Goal: Information Seeking & Learning: Learn about a topic

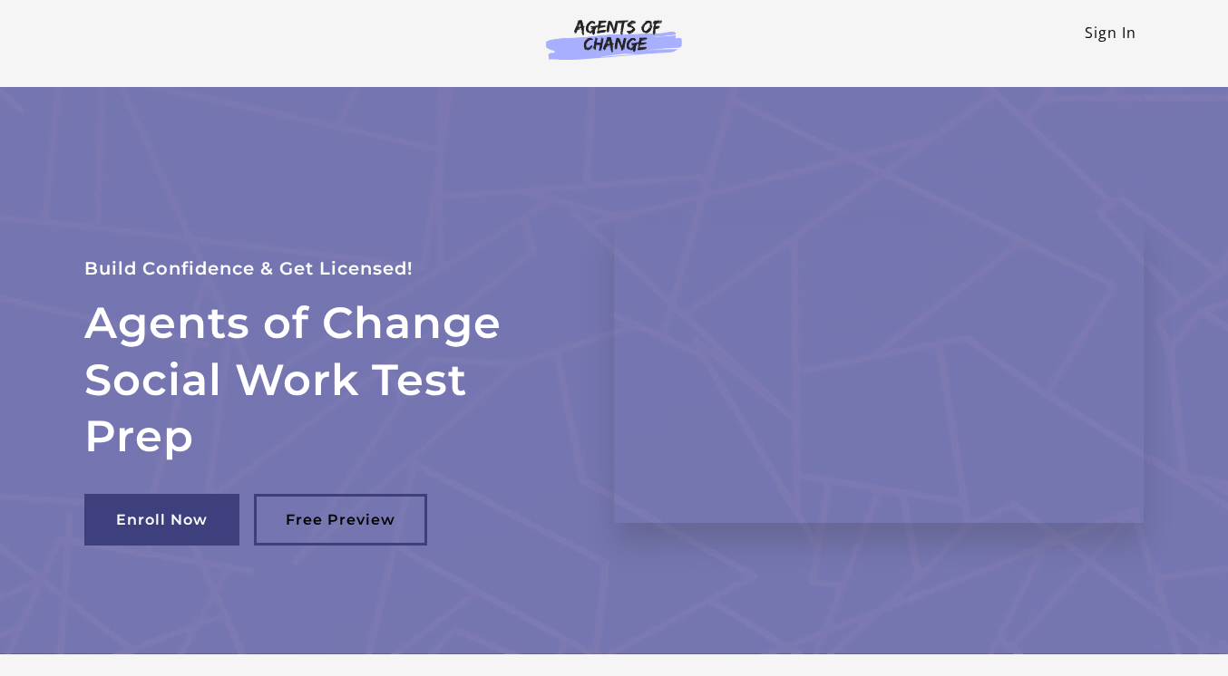
click at [1117, 37] on link "Sign In" at bounding box center [1110, 33] width 52 height 20
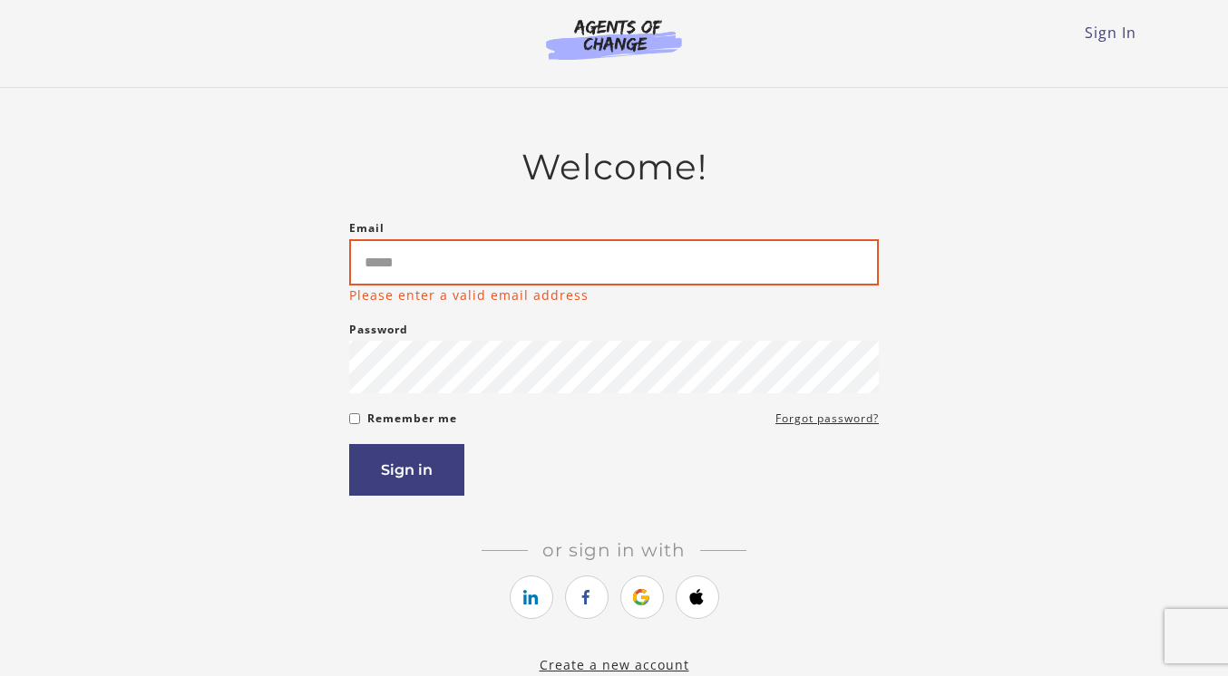
click at [697, 256] on input "Email" at bounding box center [613, 262] width 529 height 46
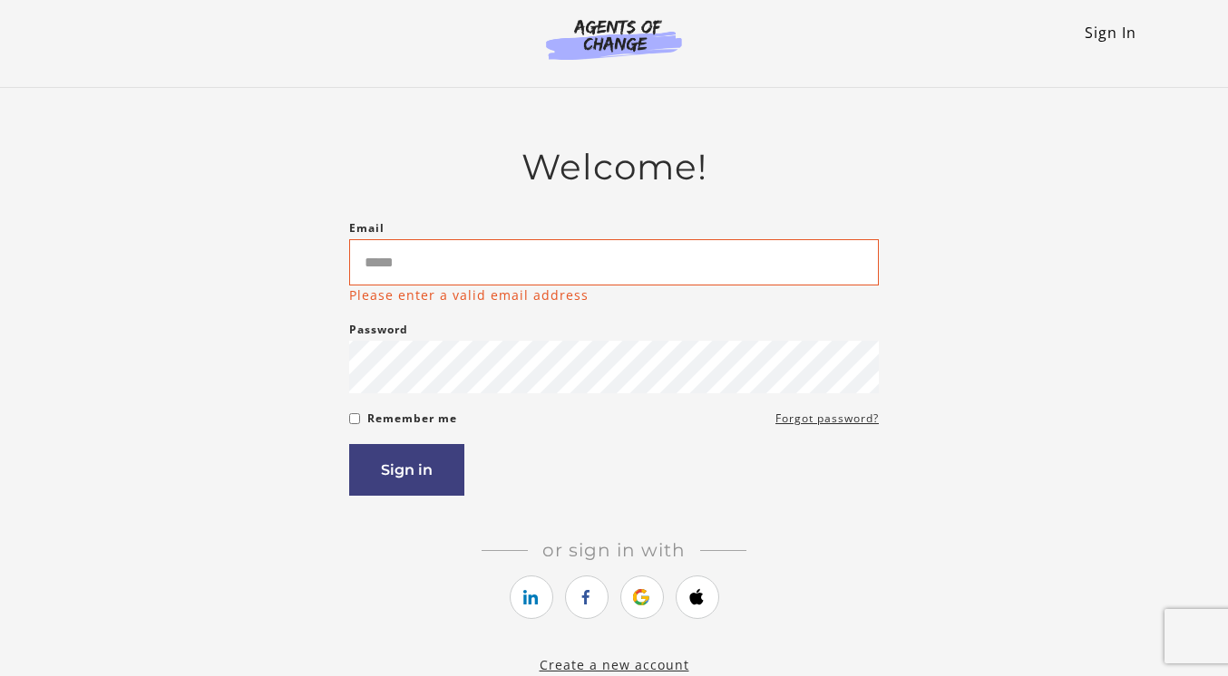
click at [1100, 25] on link "Sign In" at bounding box center [1110, 33] width 52 height 20
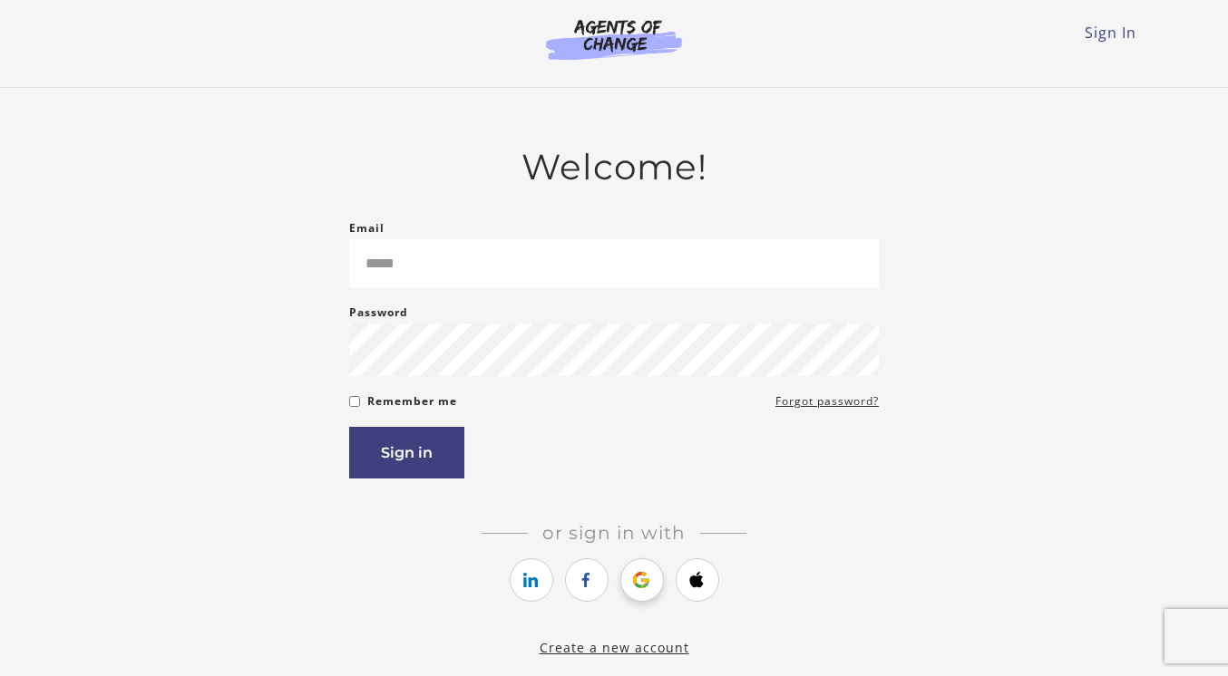
click at [639, 585] on icon "https://courses.thinkific.com/users/auth/google?ss%5Breferral%5D=&ss%5Buser_ret…" at bounding box center [641, 580] width 23 height 22
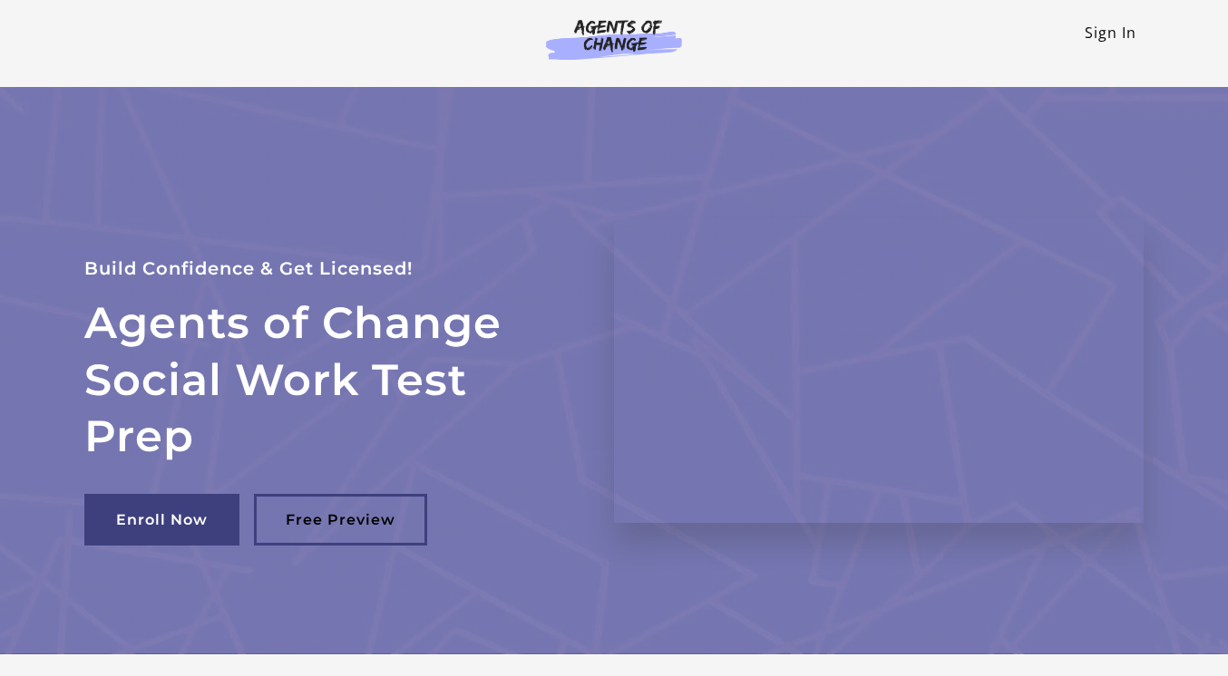
click at [1116, 29] on link "Sign In" at bounding box center [1110, 33] width 52 height 20
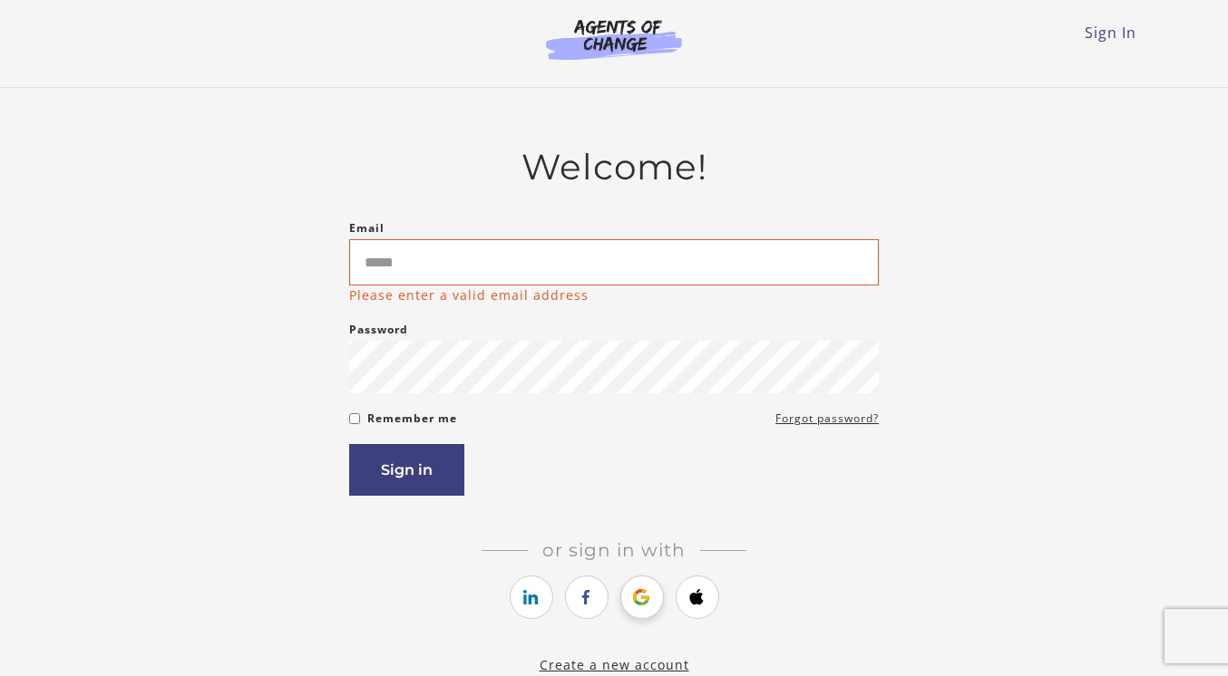
click at [636, 583] on link "https://courses.thinkific.com/users/auth/google?ss%5Breferral%5D=&ss%5Buser_ret…" at bounding box center [642, 598] width 44 height 44
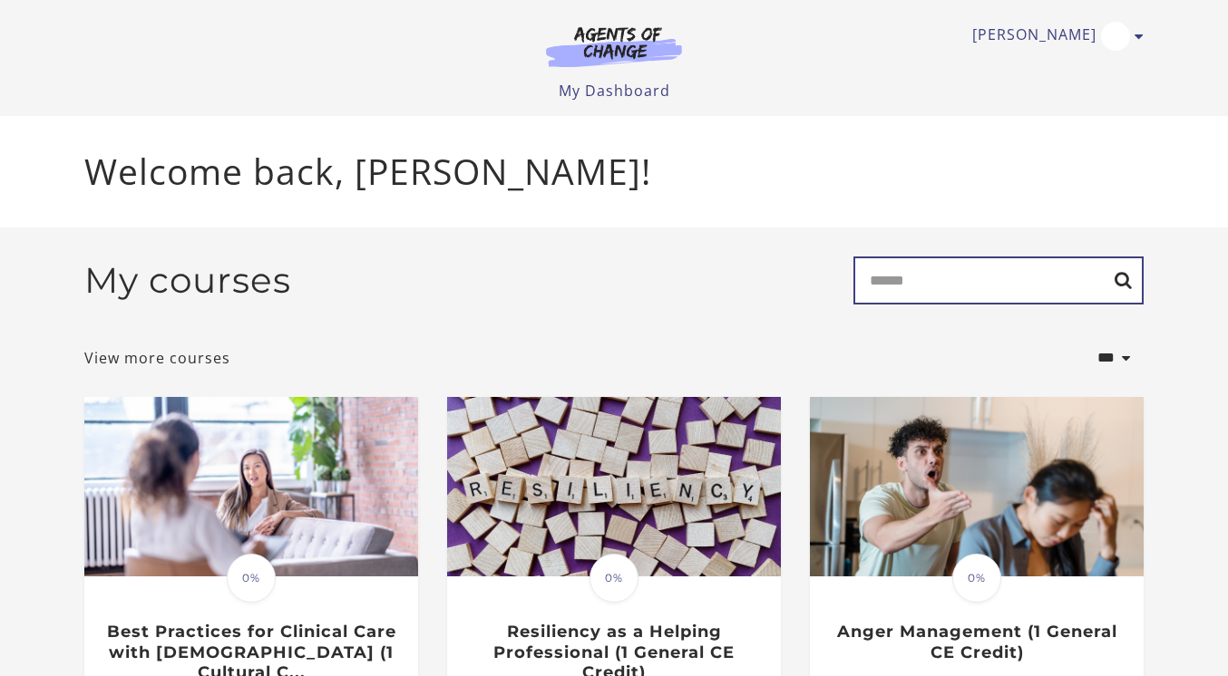
click at [928, 275] on input "Search" at bounding box center [998, 281] width 290 height 48
type input "********"
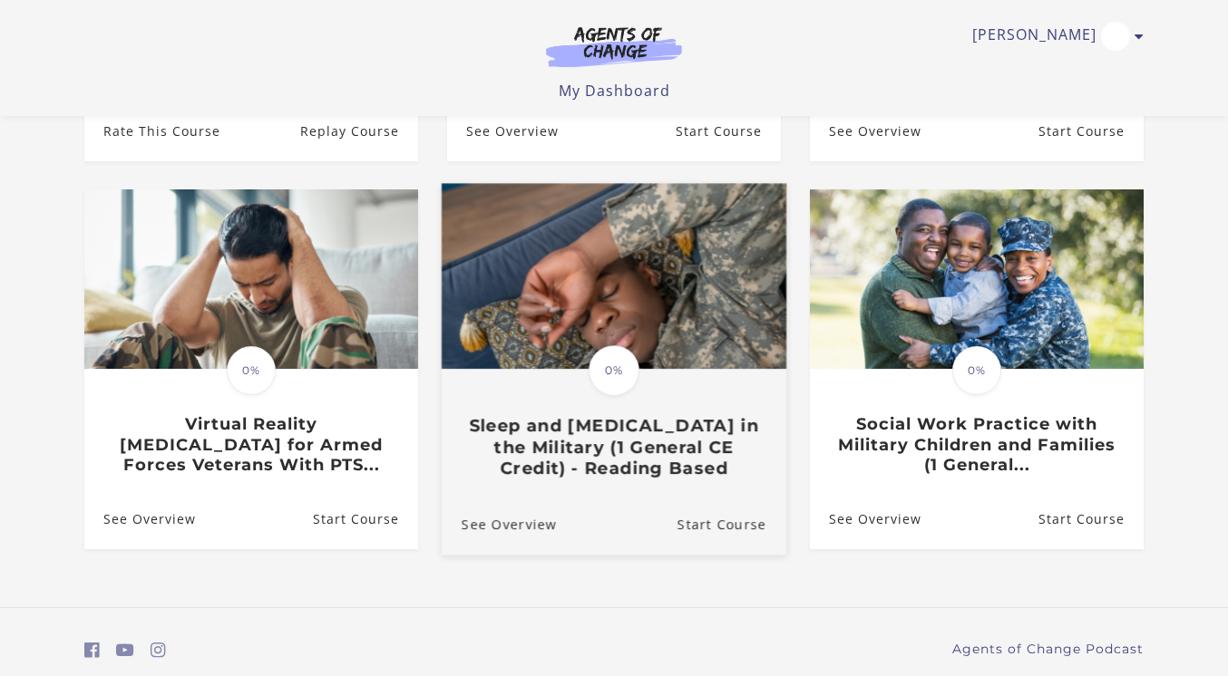
scroll to position [527, 0]
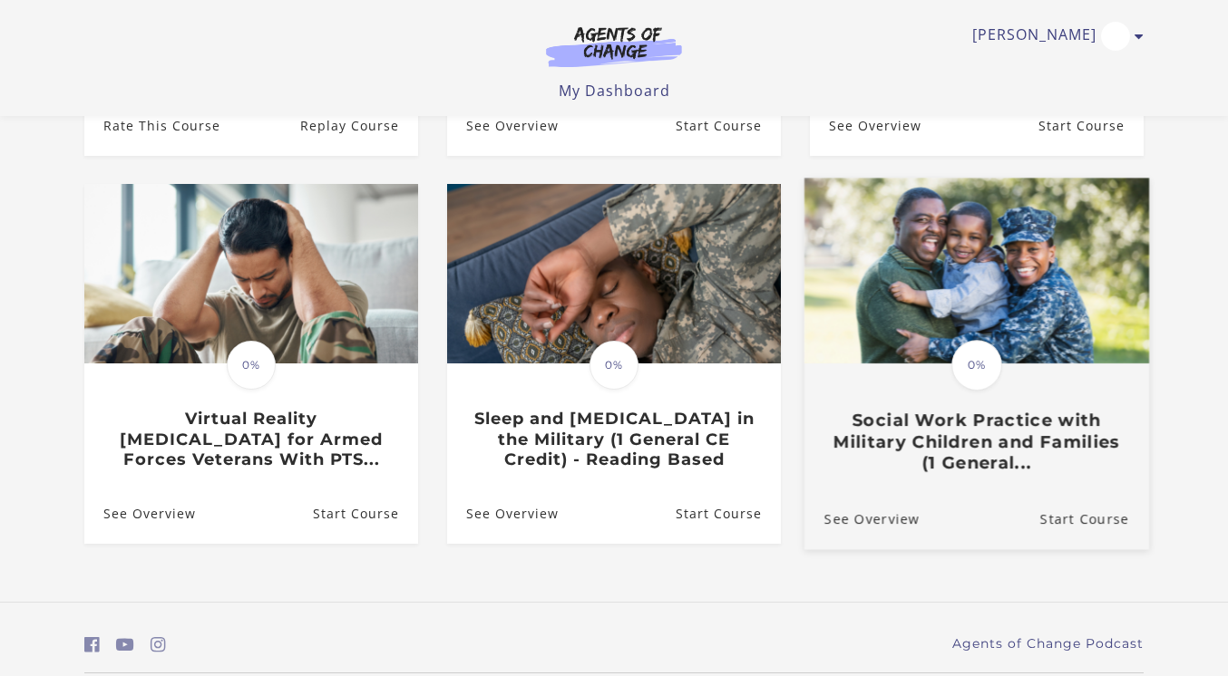
click at [961, 318] on img at bounding box center [976, 272] width 345 height 186
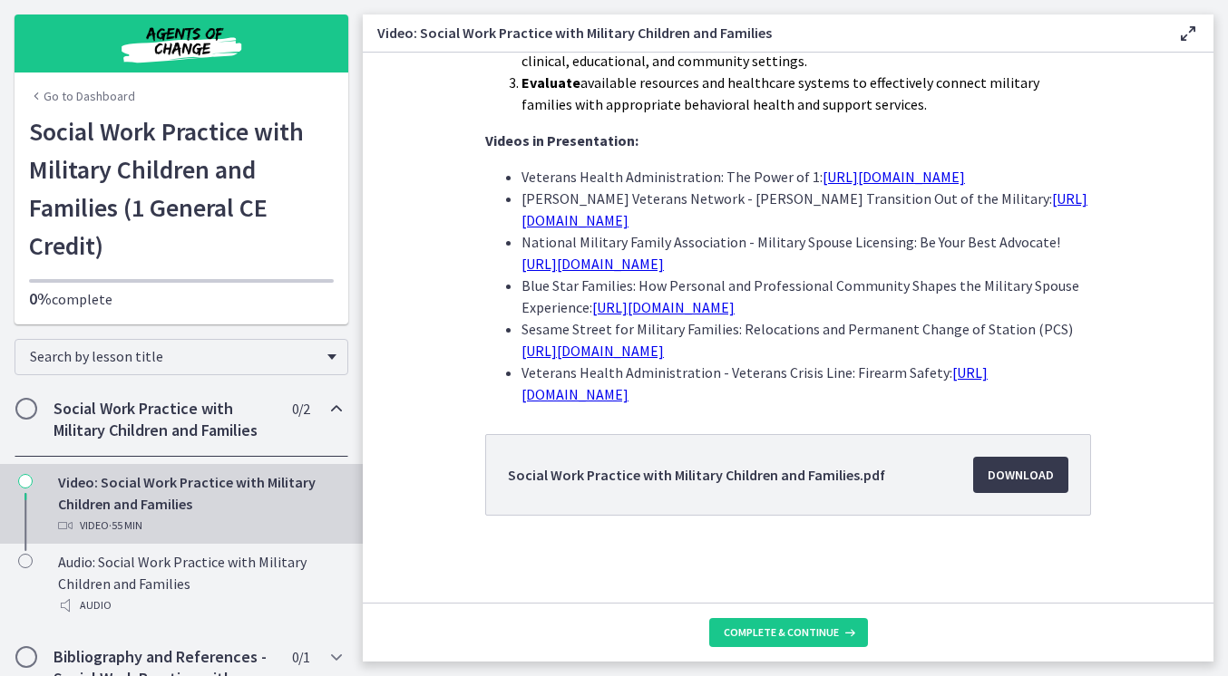
scroll to position [604, 0]
click at [1010, 477] on span "Download Opens in a new window" at bounding box center [1020, 475] width 66 height 22
click at [785, 629] on span "Complete & continue" at bounding box center [781, 633] width 115 height 15
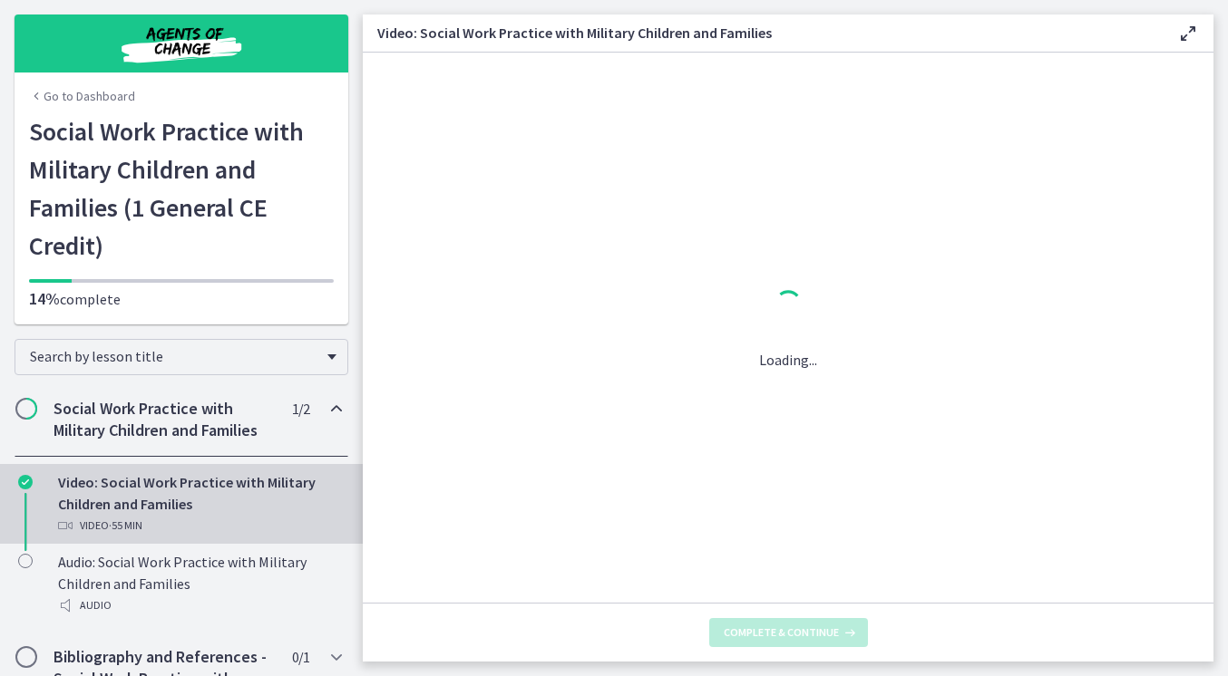
scroll to position [0, 0]
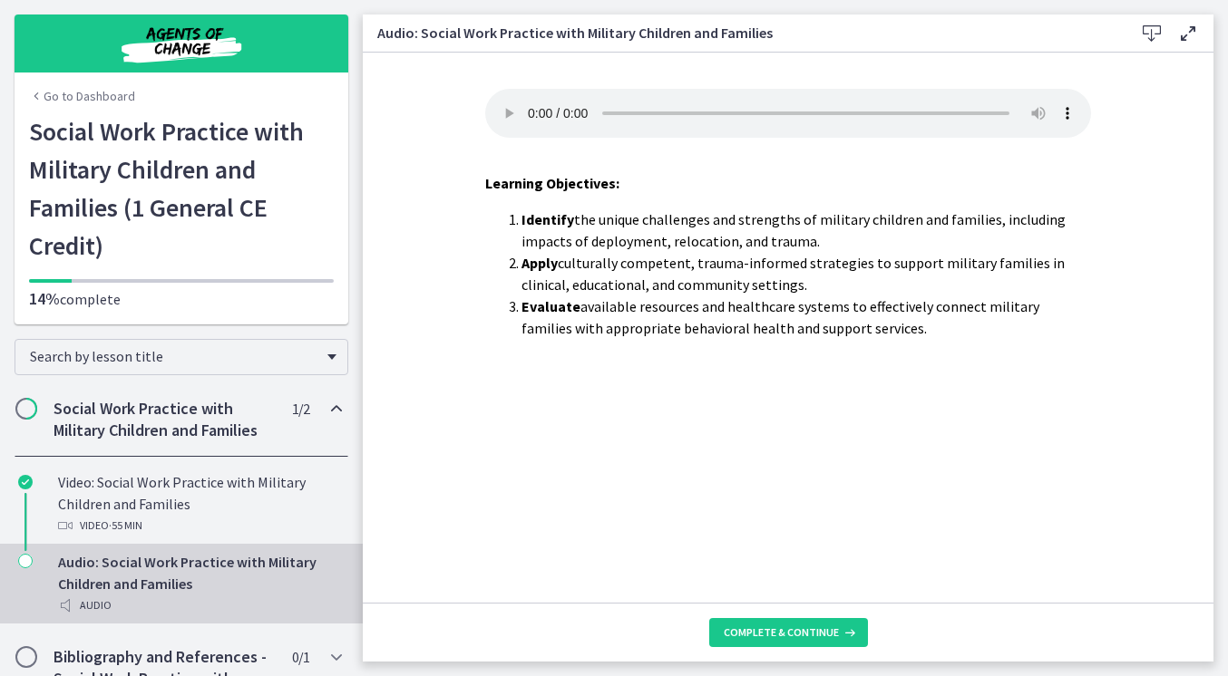
click at [530, 108] on audio "Your browser doesn't support the audio element. Download it here" at bounding box center [788, 113] width 606 height 49
click at [1007, 99] on audio "Your browser doesn't support the audio element. Download it here" at bounding box center [788, 113] width 606 height 49
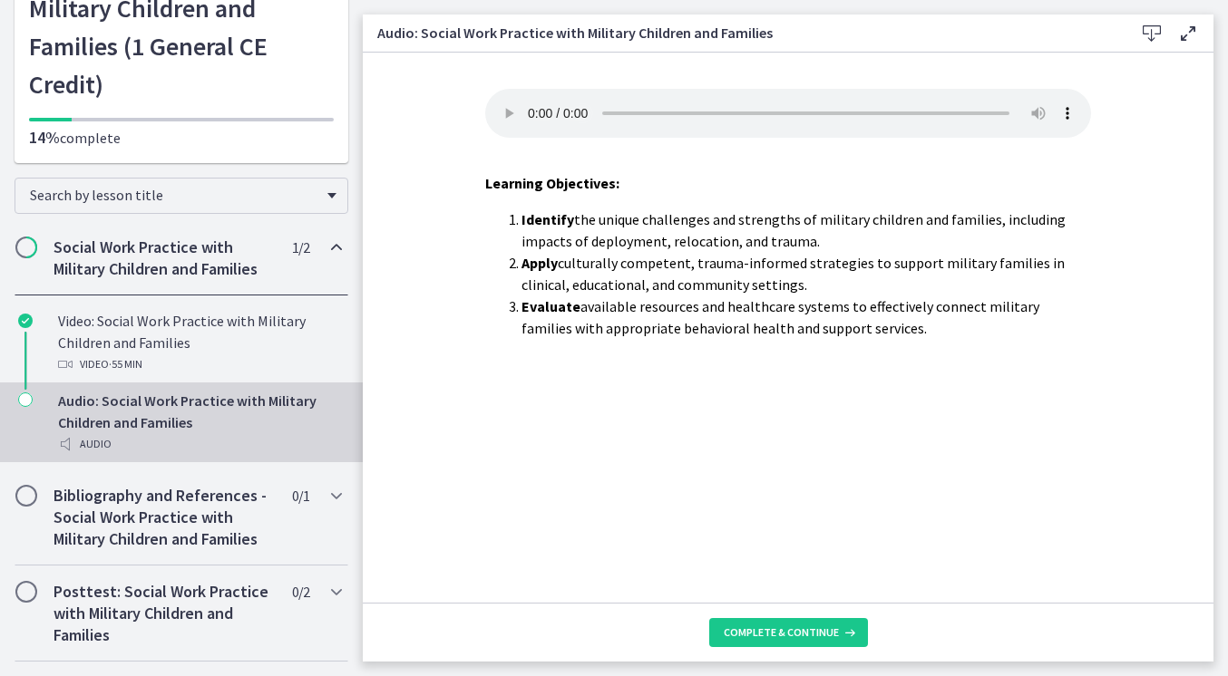
click at [1073, 106] on audio "Your browser doesn't support the audio element. Download it here" at bounding box center [788, 113] width 606 height 49
click at [1066, 101] on audio "Your browser doesn't support the audio element. Download it here" at bounding box center [788, 113] width 606 height 49
click at [712, 103] on audio "Your browser doesn't support the audio element. Download it here" at bounding box center [788, 113] width 606 height 49
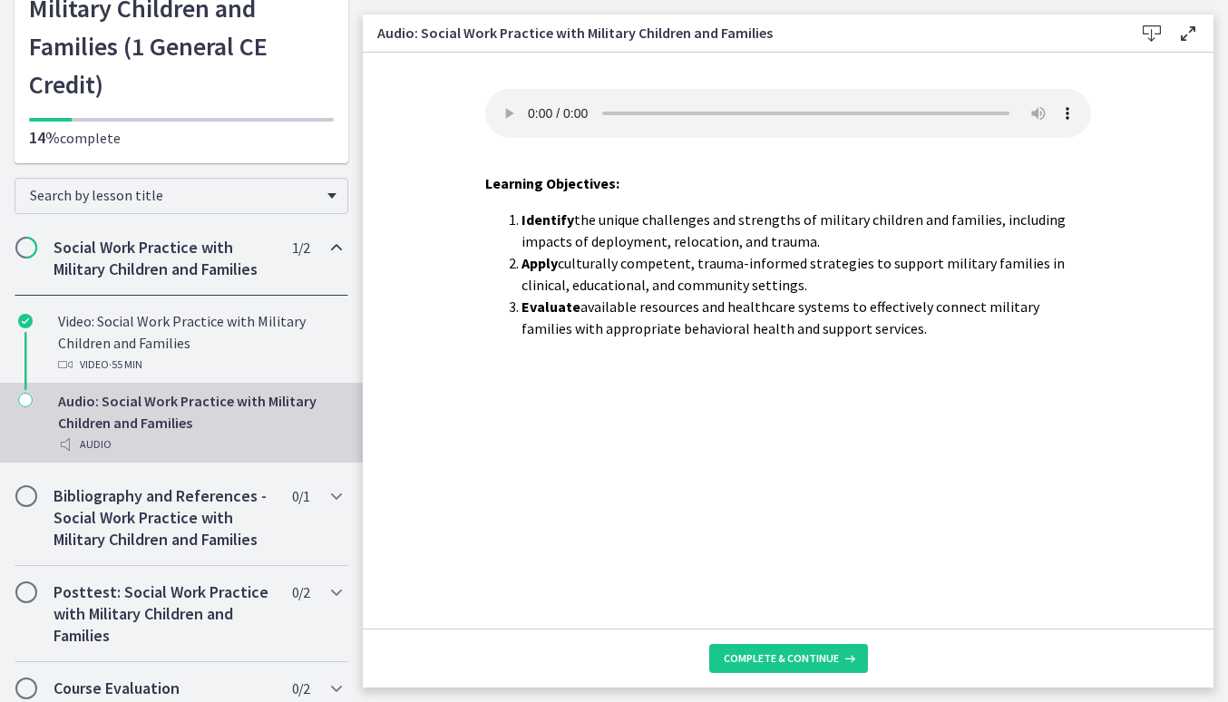
scroll to position [136, 0]
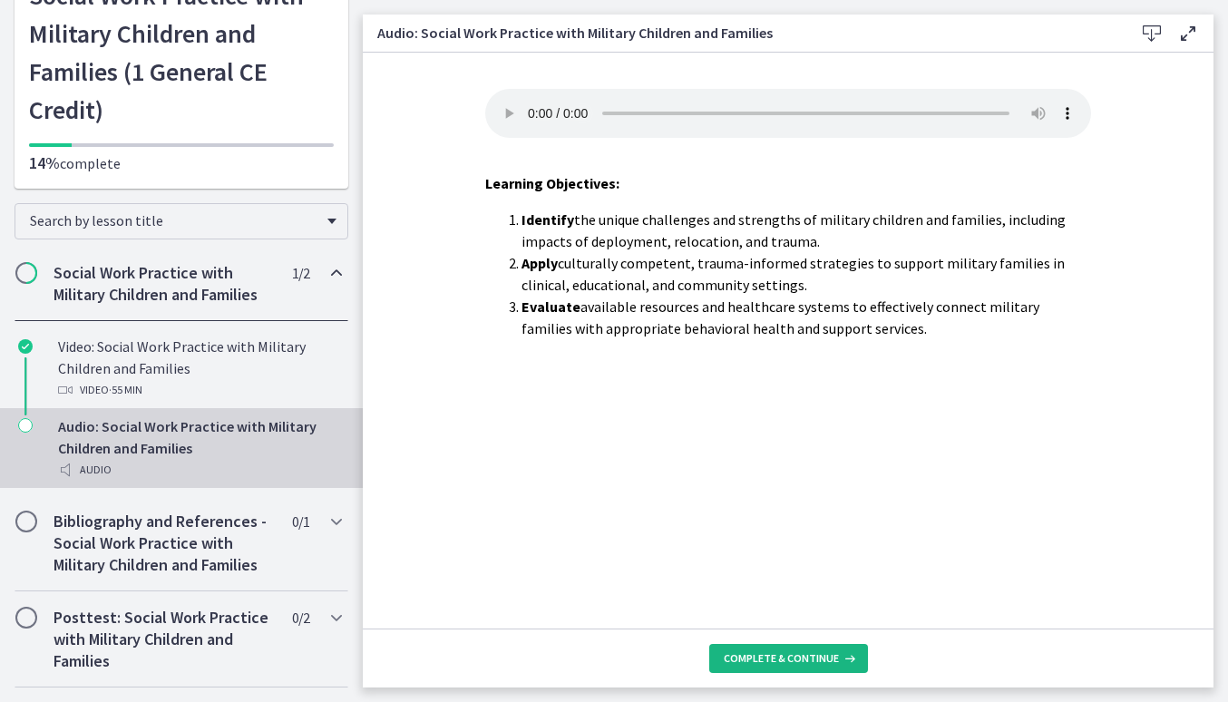
click at [765, 655] on span "Complete & continue" at bounding box center [781, 658] width 115 height 15
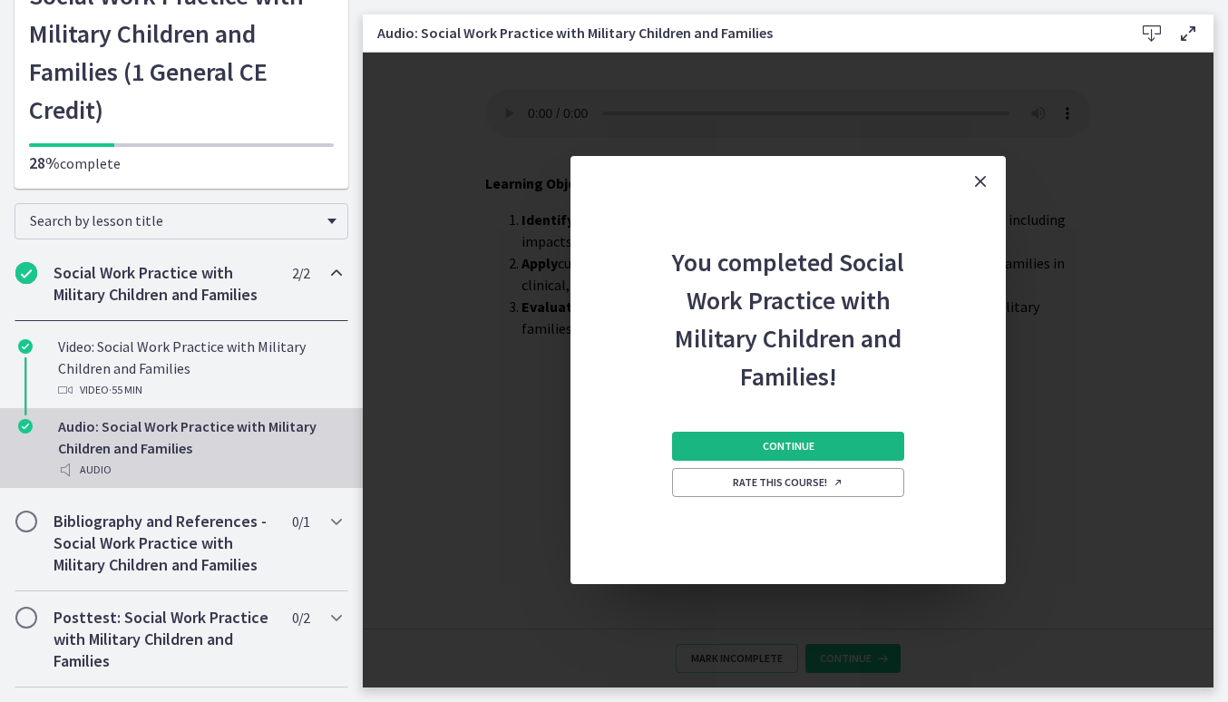
click at [820, 443] on button "Continue" at bounding box center [788, 446] width 232 height 29
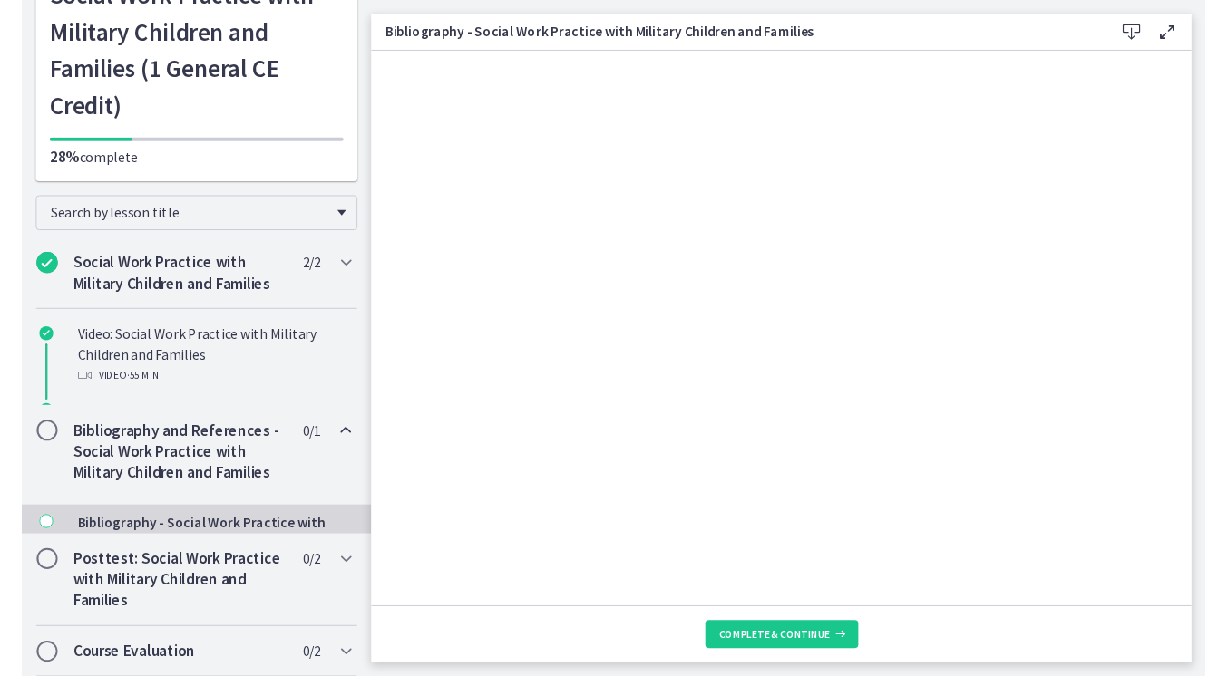
scroll to position [56, 0]
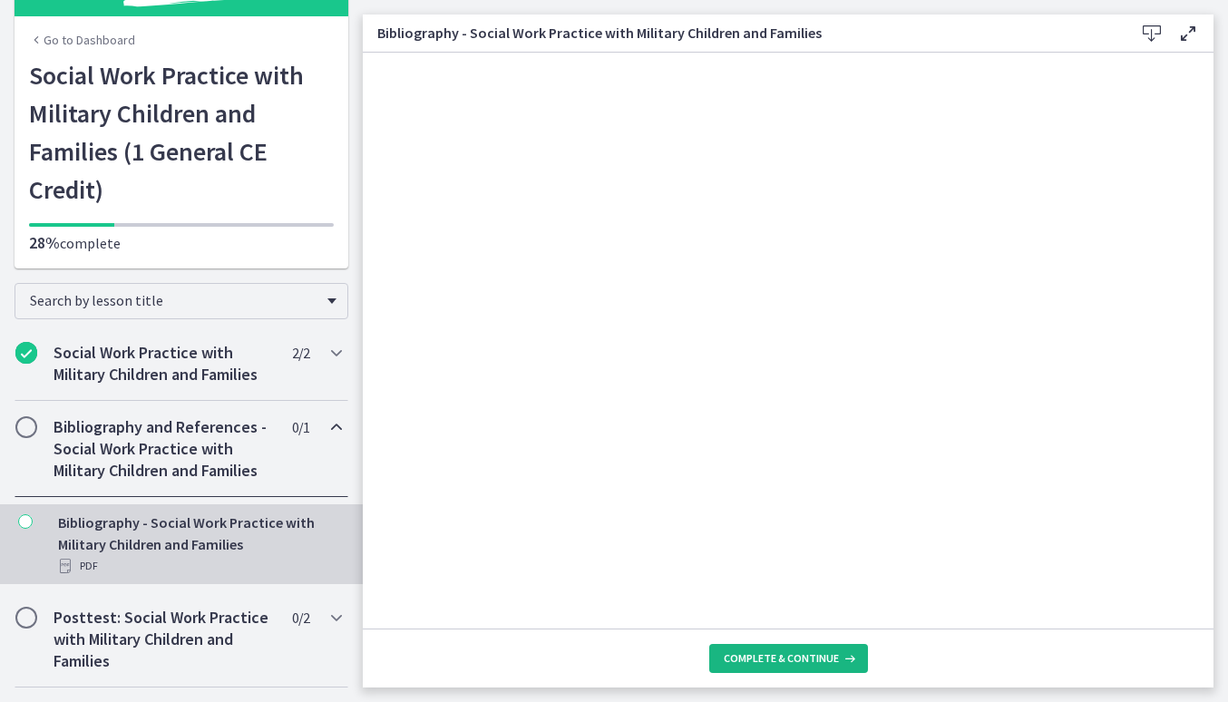
click at [764, 650] on button "Complete & continue" at bounding box center [788, 658] width 159 height 29
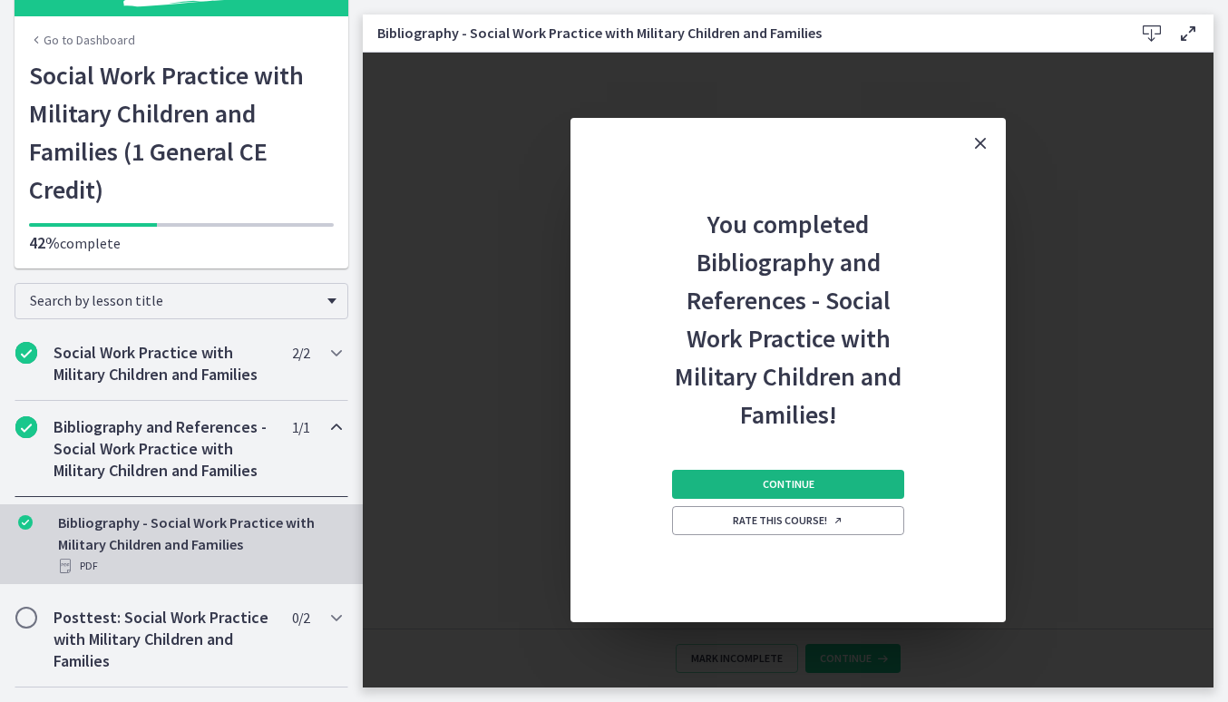
click at [806, 483] on span "Continue" at bounding box center [789, 484] width 52 height 15
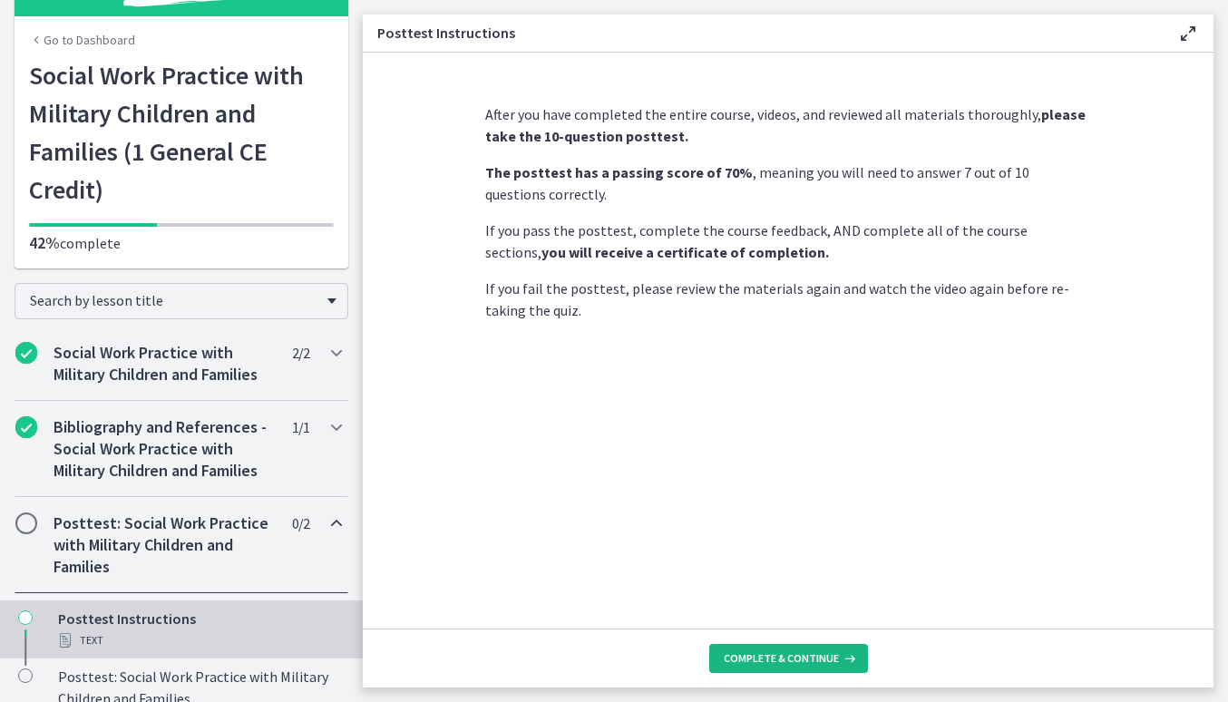
click at [798, 650] on button "Complete & continue" at bounding box center [788, 658] width 159 height 29
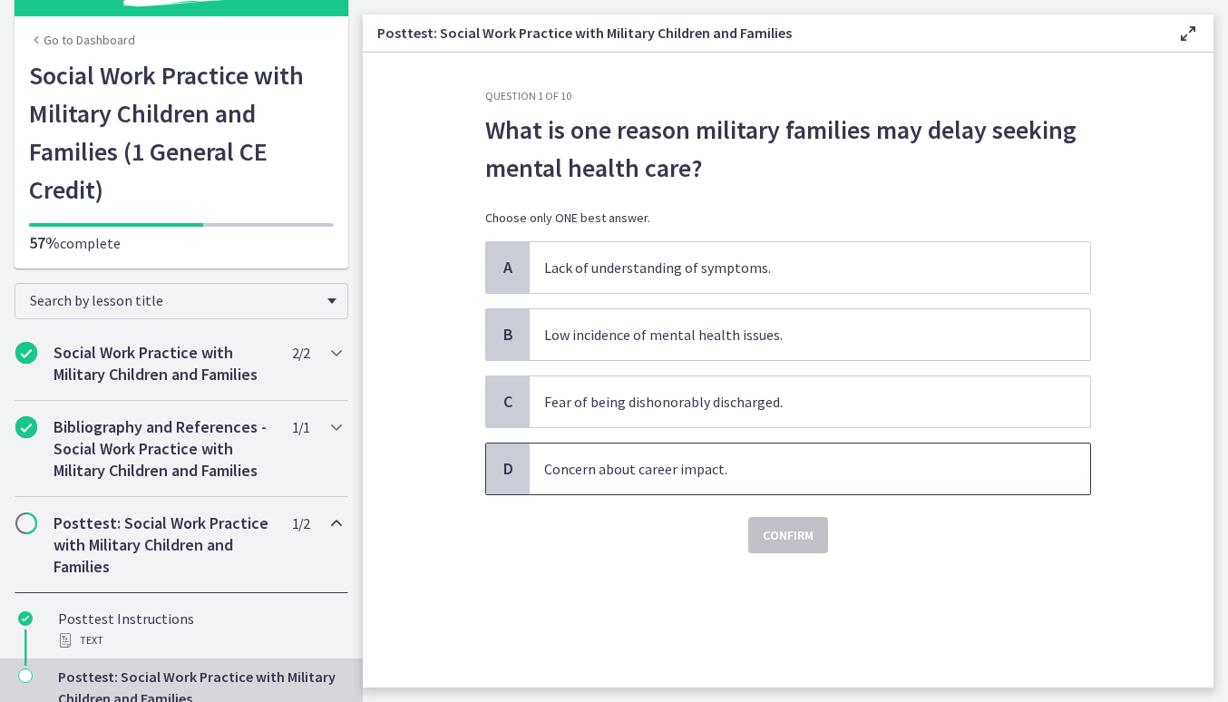
click at [614, 456] on span "Concern about career impact." at bounding box center [809, 468] width 560 height 51
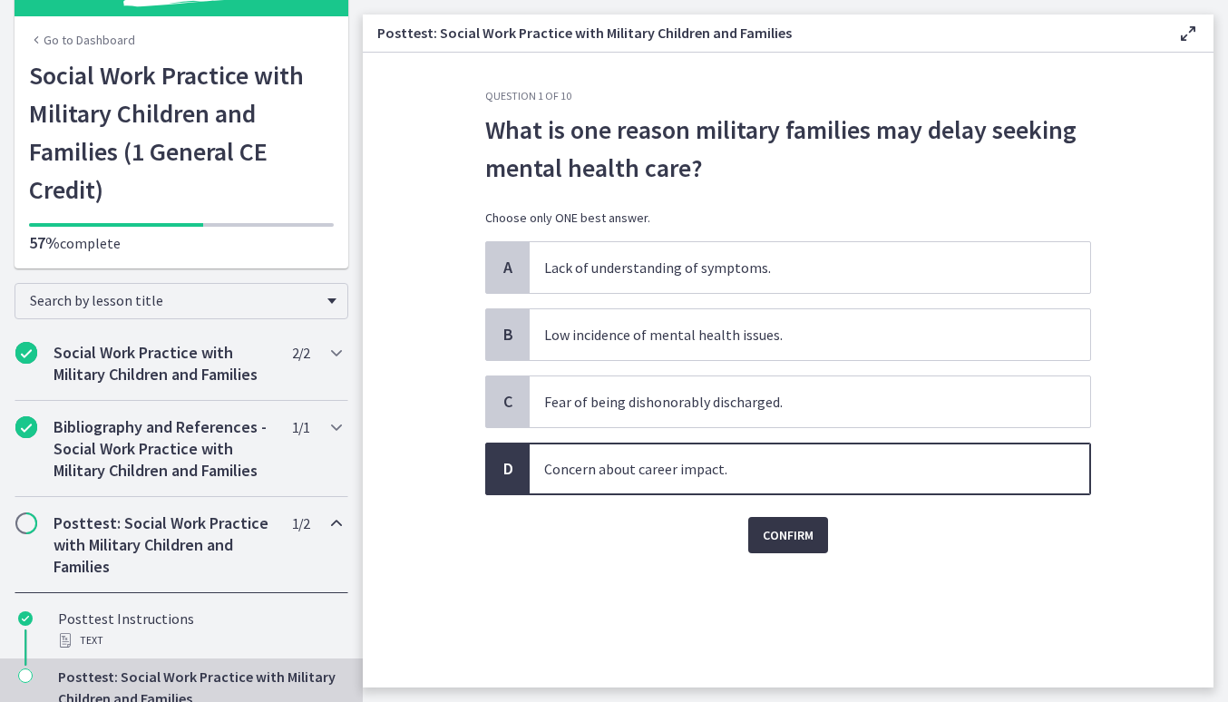
click at [777, 533] on span "Confirm" at bounding box center [788, 535] width 51 height 22
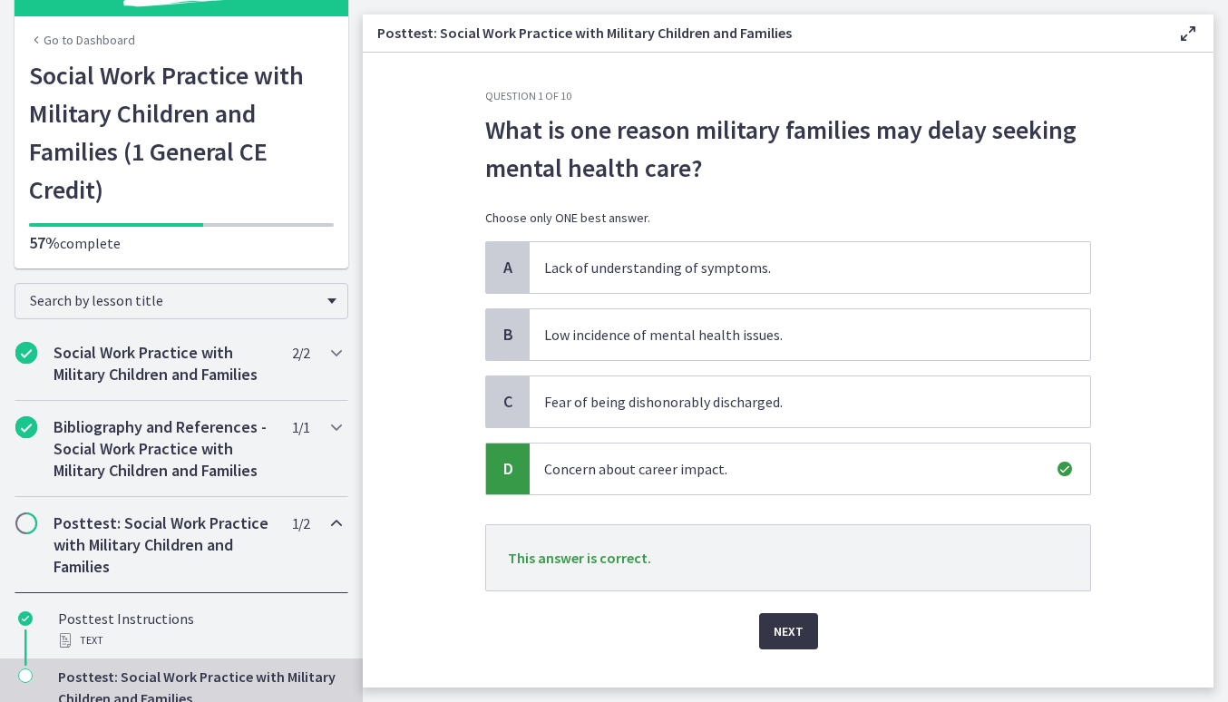
click at [797, 635] on span "Next" at bounding box center [788, 631] width 30 height 22
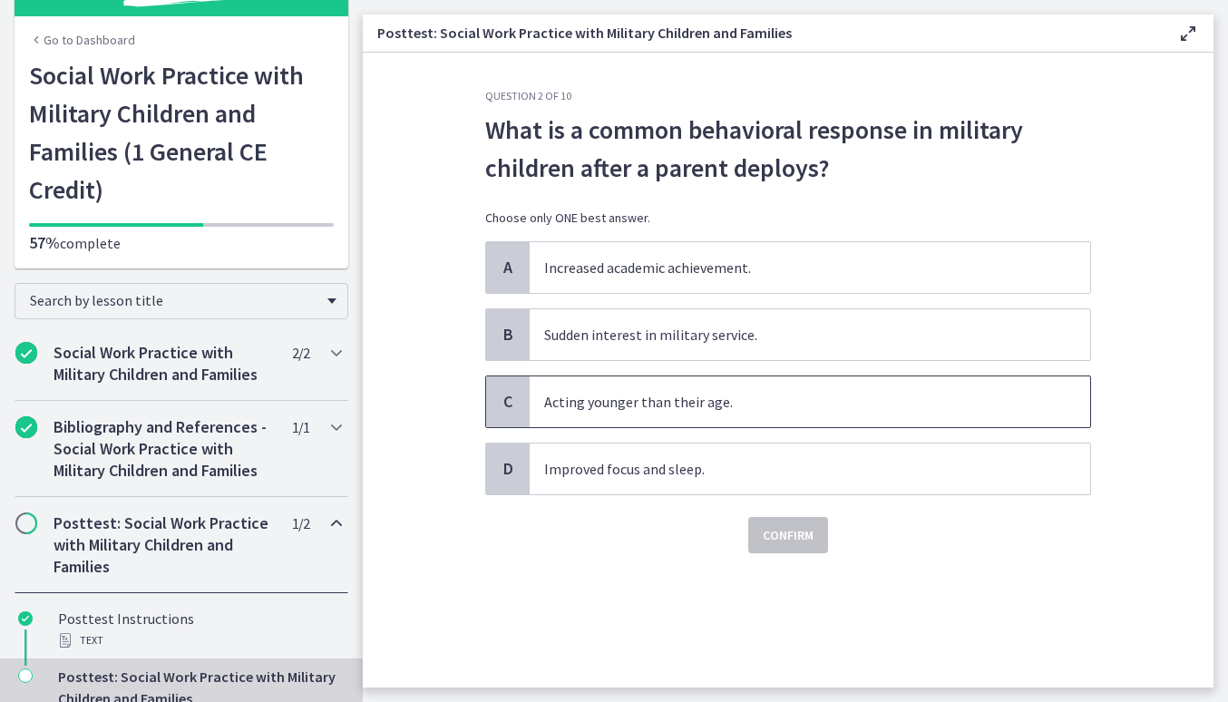
click at [726, 398] on span "Acting younger than their age." at bounding box center [809, 401] width 560 height 51
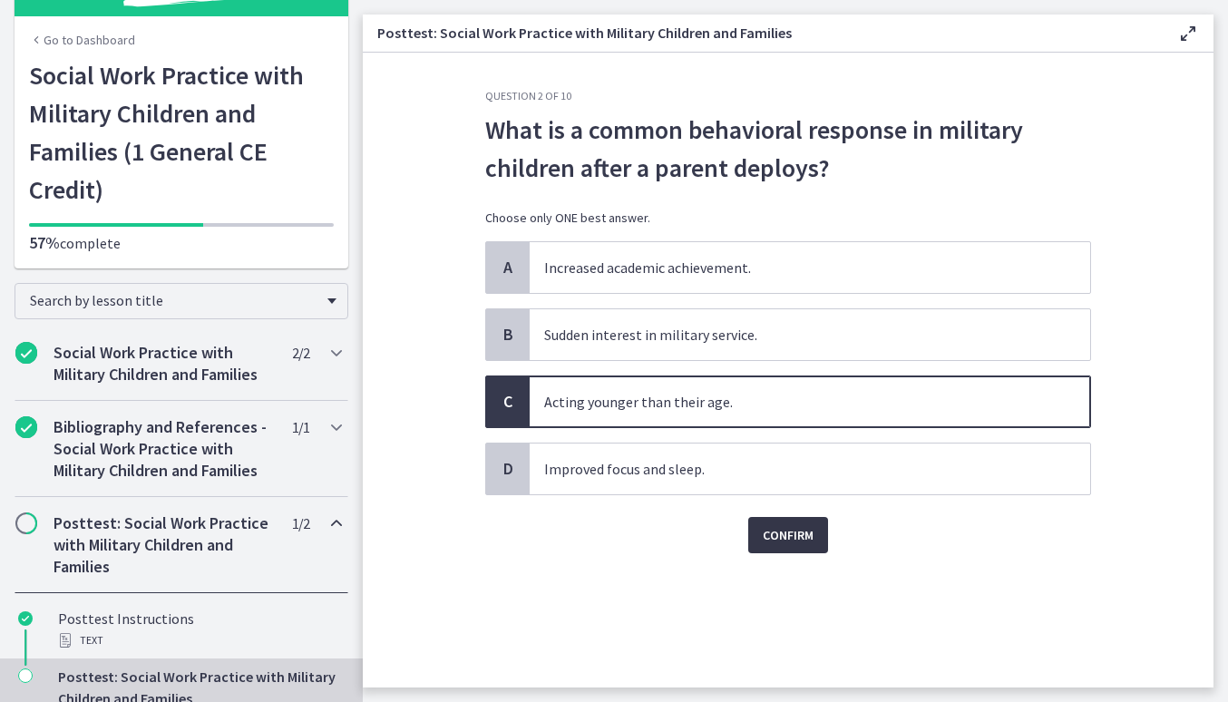
click at [781, 535] on span "Confirm" at bounding box center [788, 535] width 51 height 22
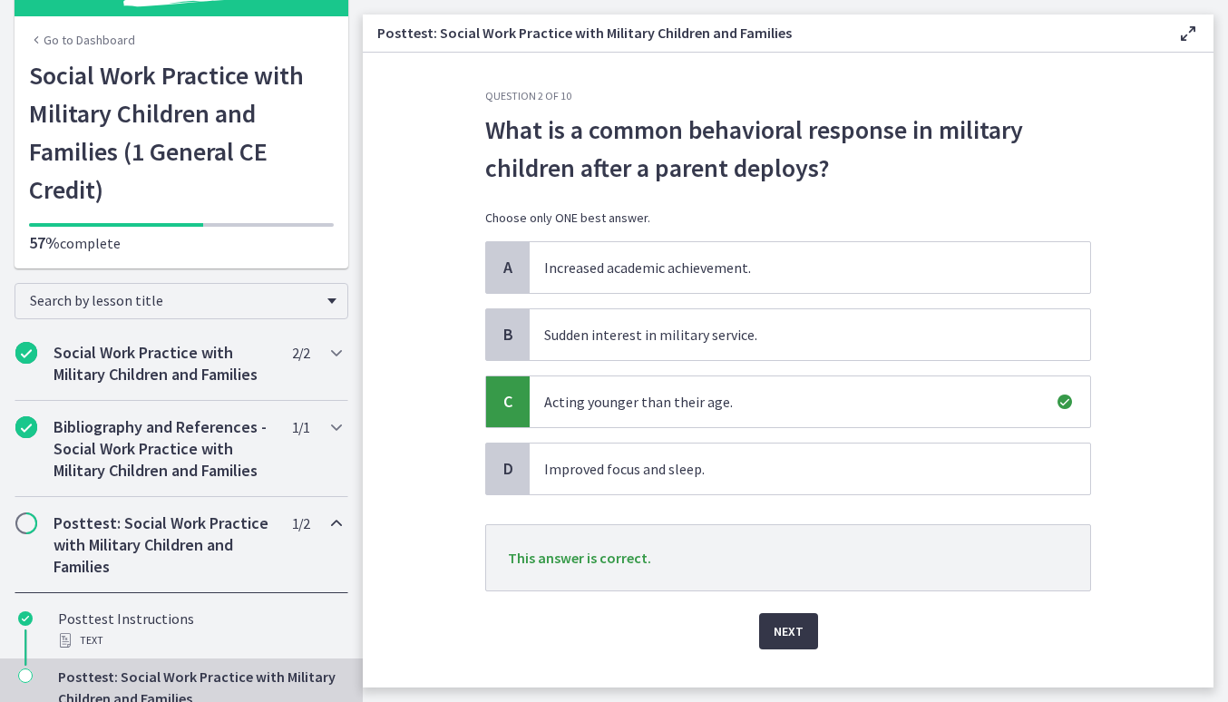
click at [781, 630] on span "Next" at bounding box center [788, 631] width 30 height 22
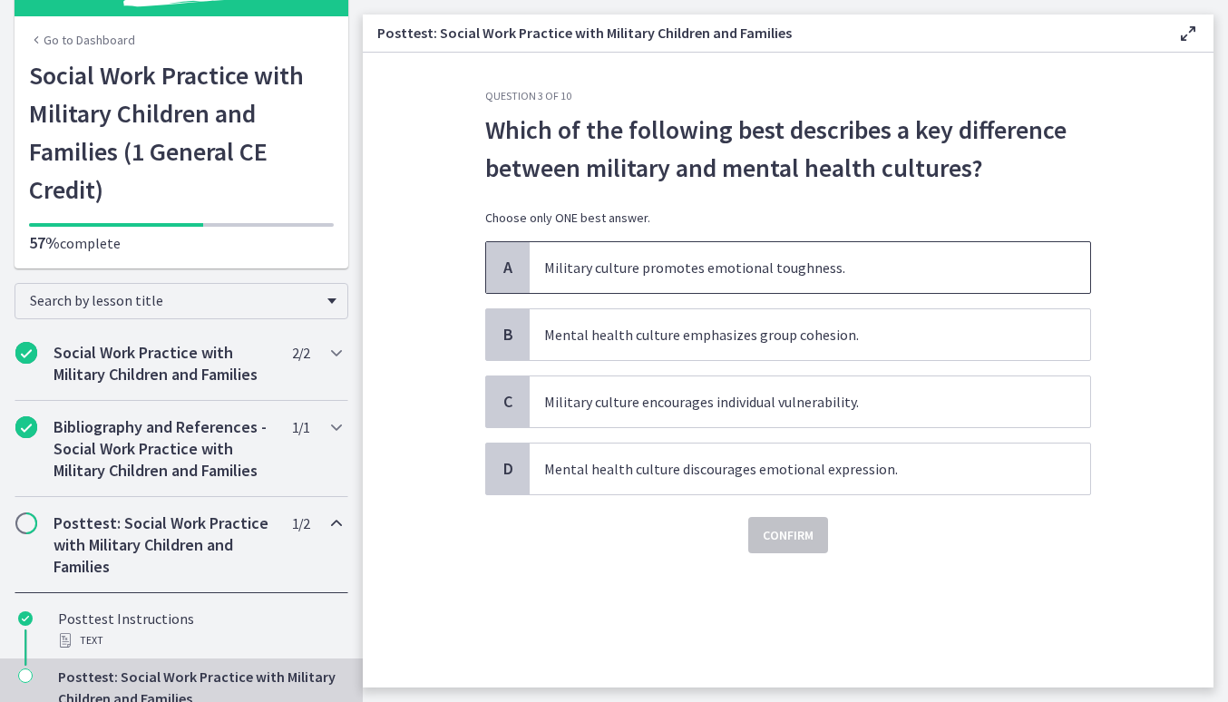
click at [868, 265] on span "Military culture promotes emotional toughness." at bounding box center [809, 267] width 560 height 51
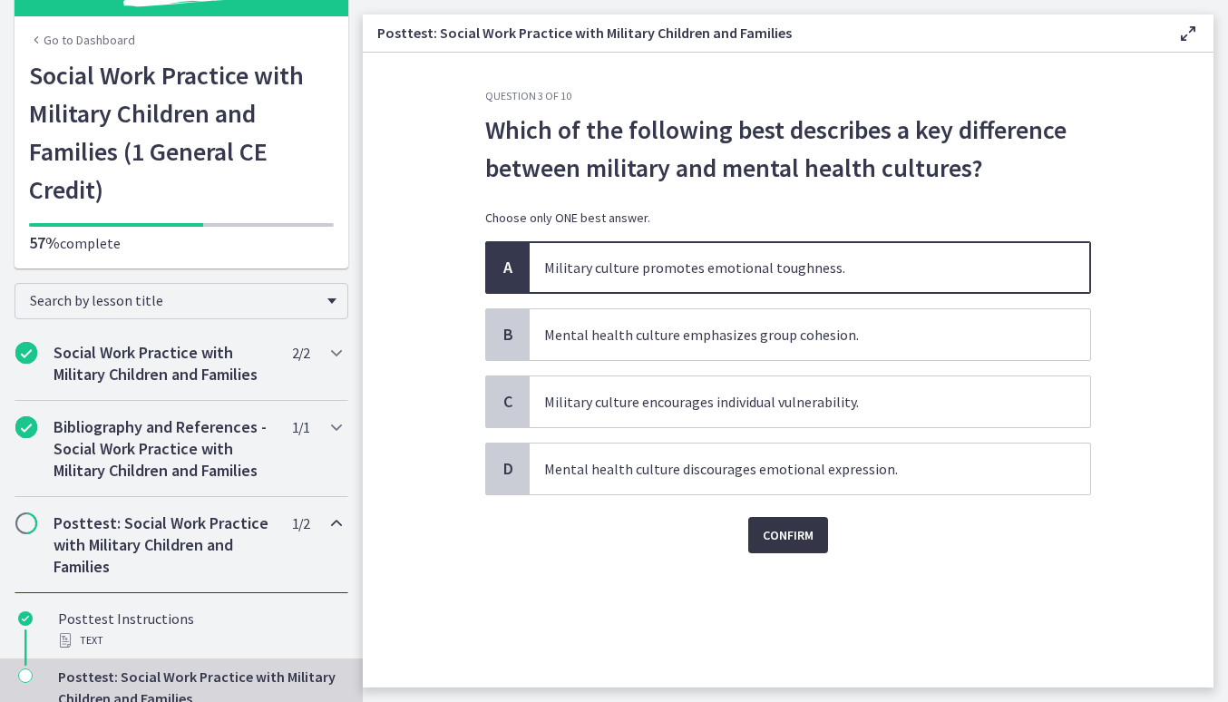
click at [789, 537] on span "Confirm" at bounding box center [788, 535] width 51 height 22
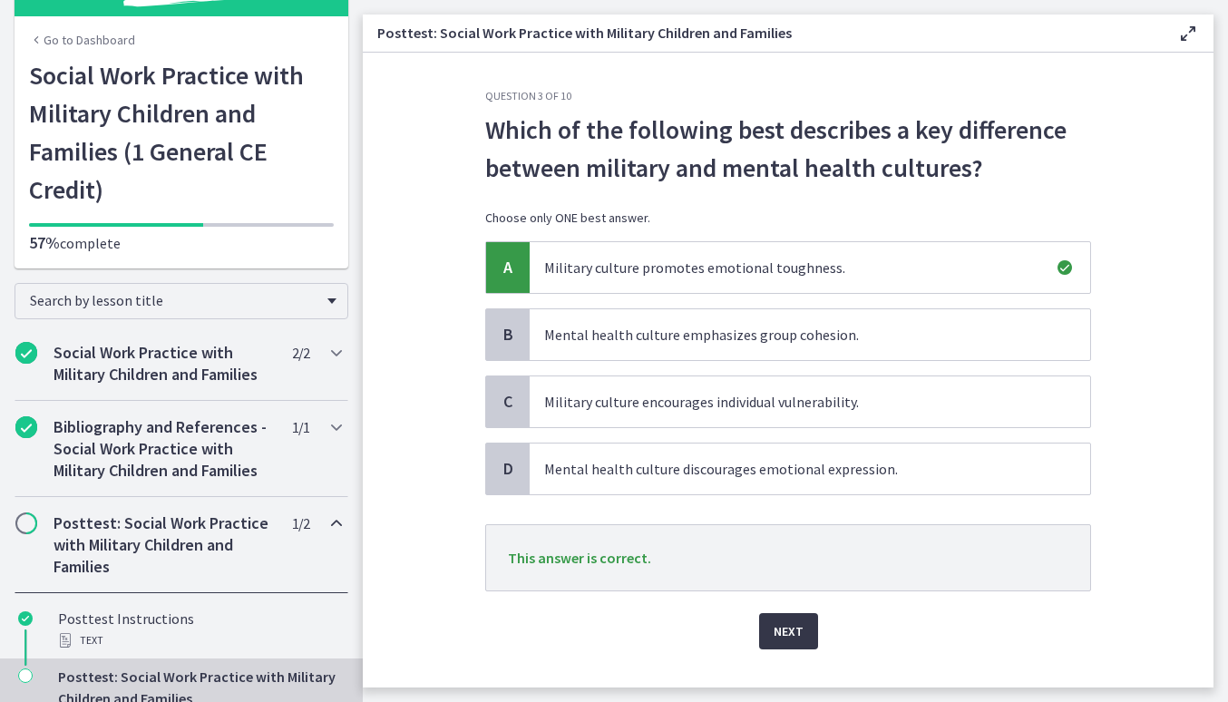
click at [776, 627] on span "Next" at bounding box center [788, 631] width 30 height 22
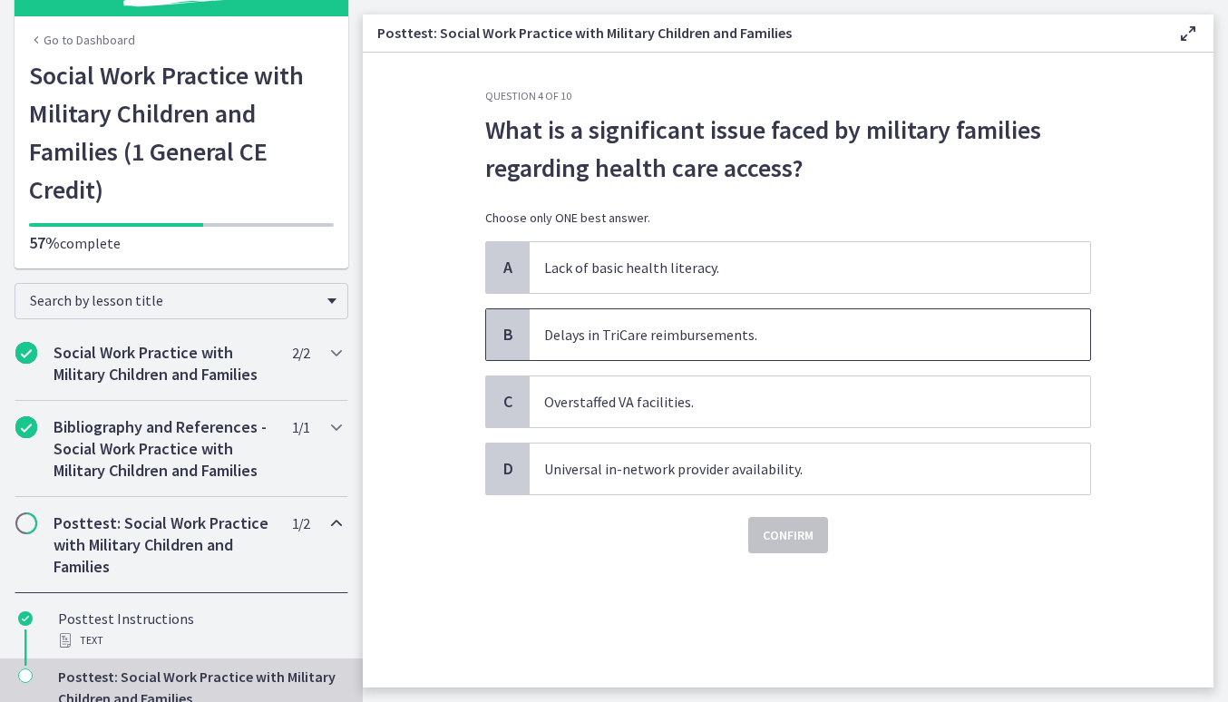
click at [729, 329] on span "Delays in TriCare reimbursements." at bounding box center [809, 334] width 560 height 51
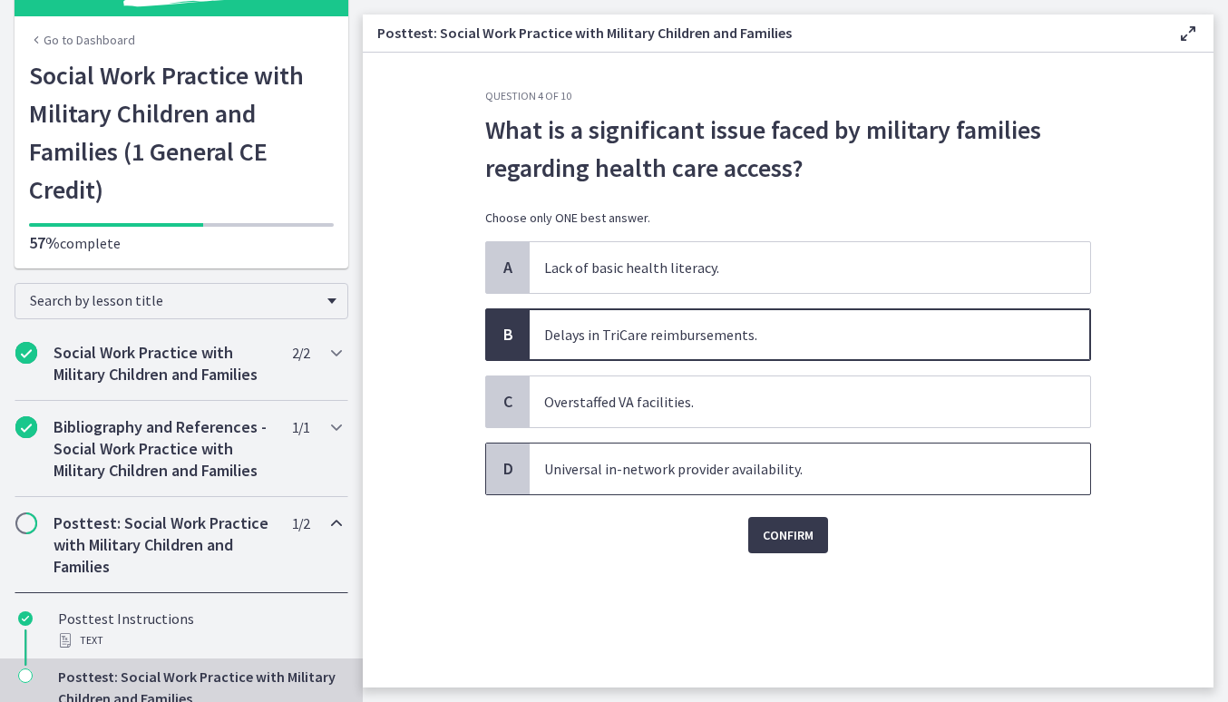
click at [614, 466] on span "Universal in-network provider availability." at bounding box center [809, 468] width 560 height 51
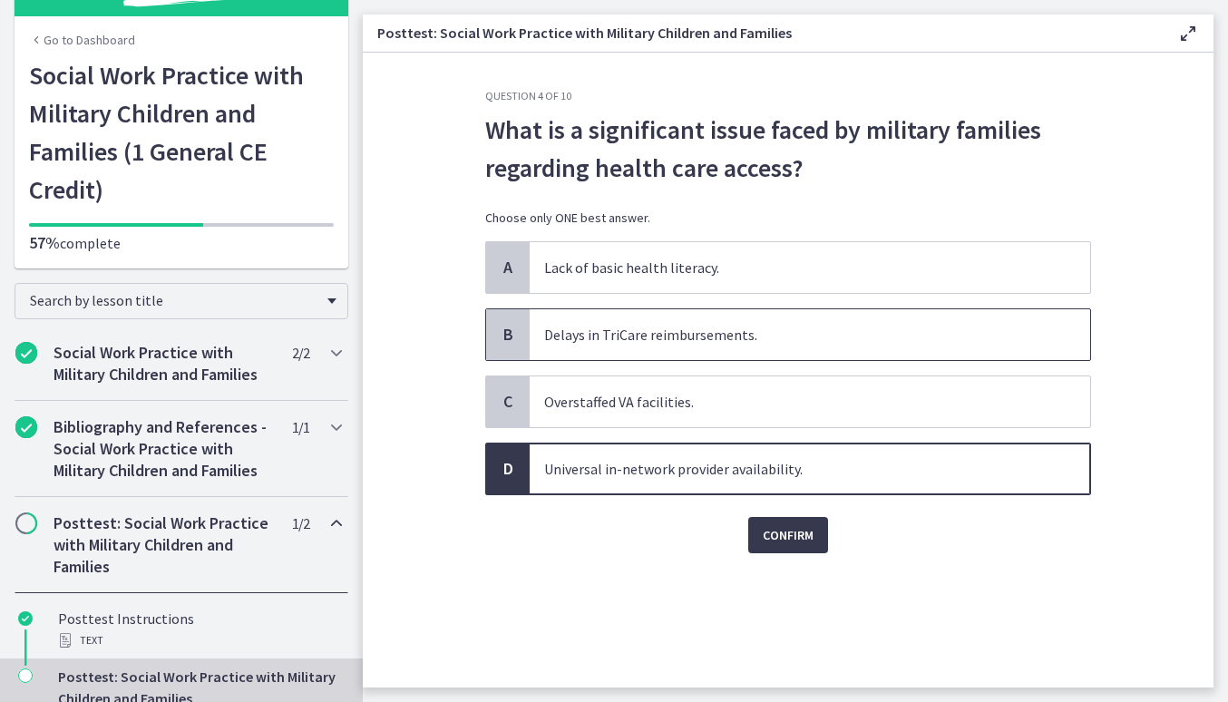
click at [652, 343] on span "Delays in TriCare reimbursements." at bounding box center [809, 334] width 560 height 51
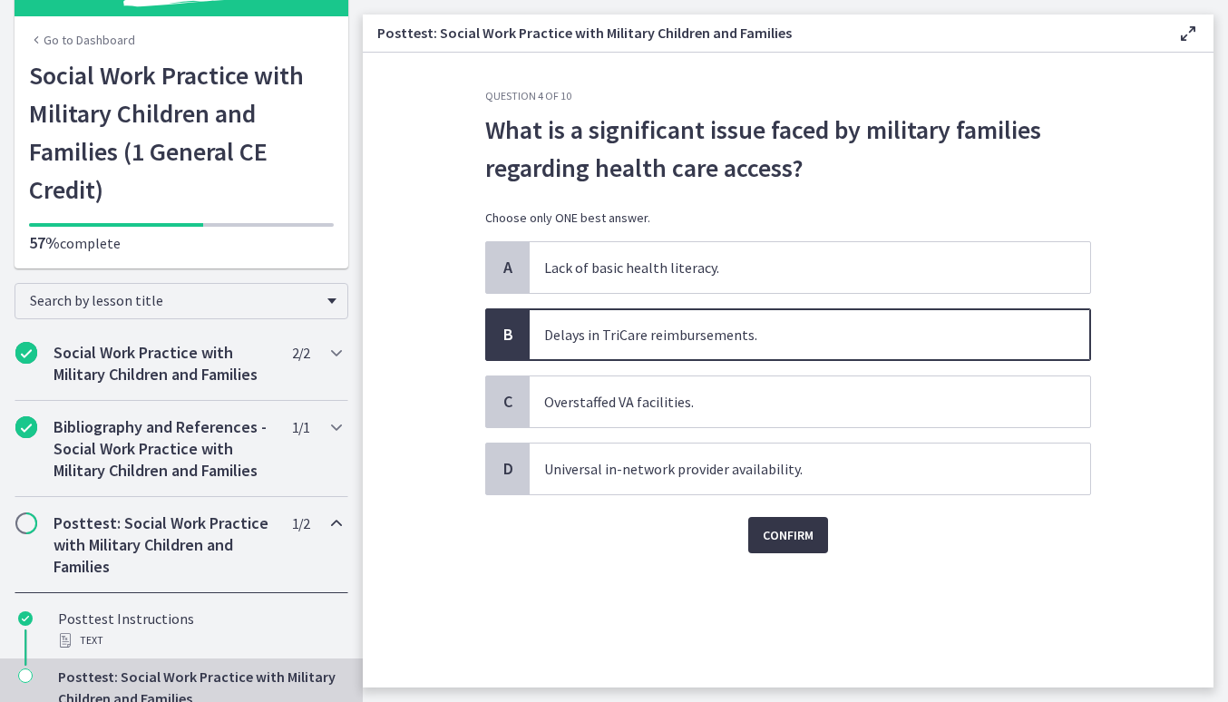
click at [802, 539] on span "Confirm" at bounding box center [788, 535] width 51 height 22
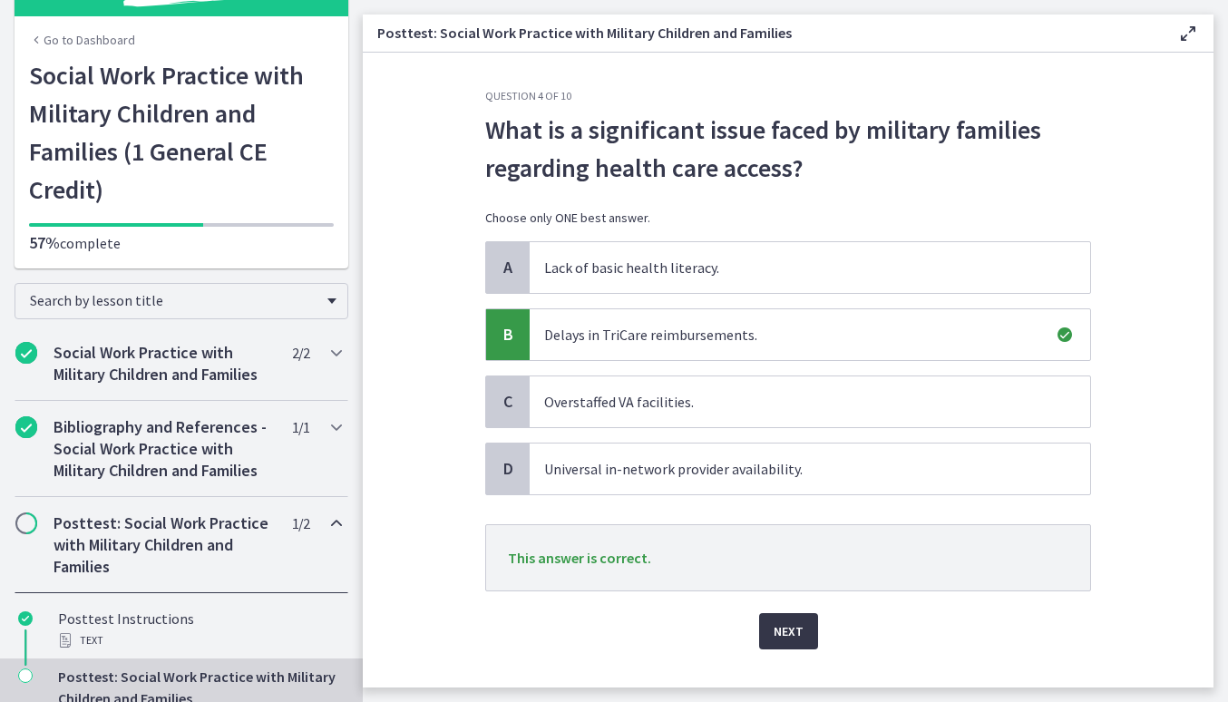
click at [790, 630] on span "Next" at bounding box center [788, 631] width 30 height 22
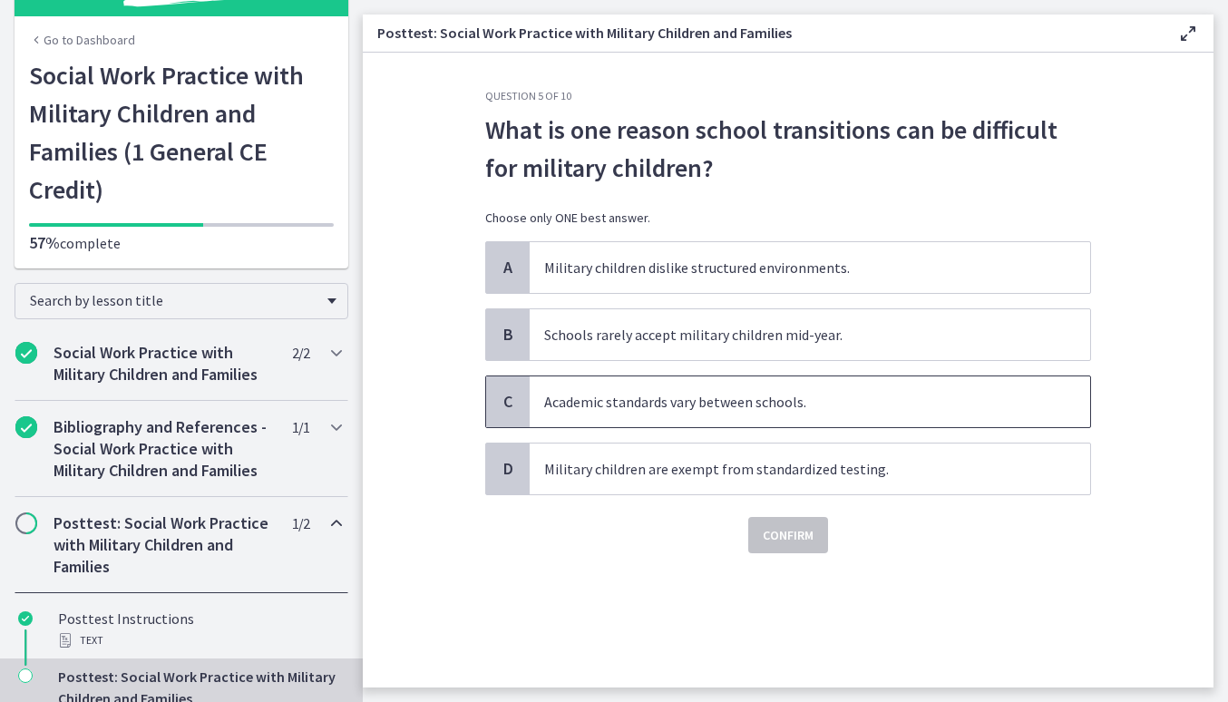
click at [750, 411] on span "Academic standards vary between schools." at bounding box center [809, 401] width 560 height 51
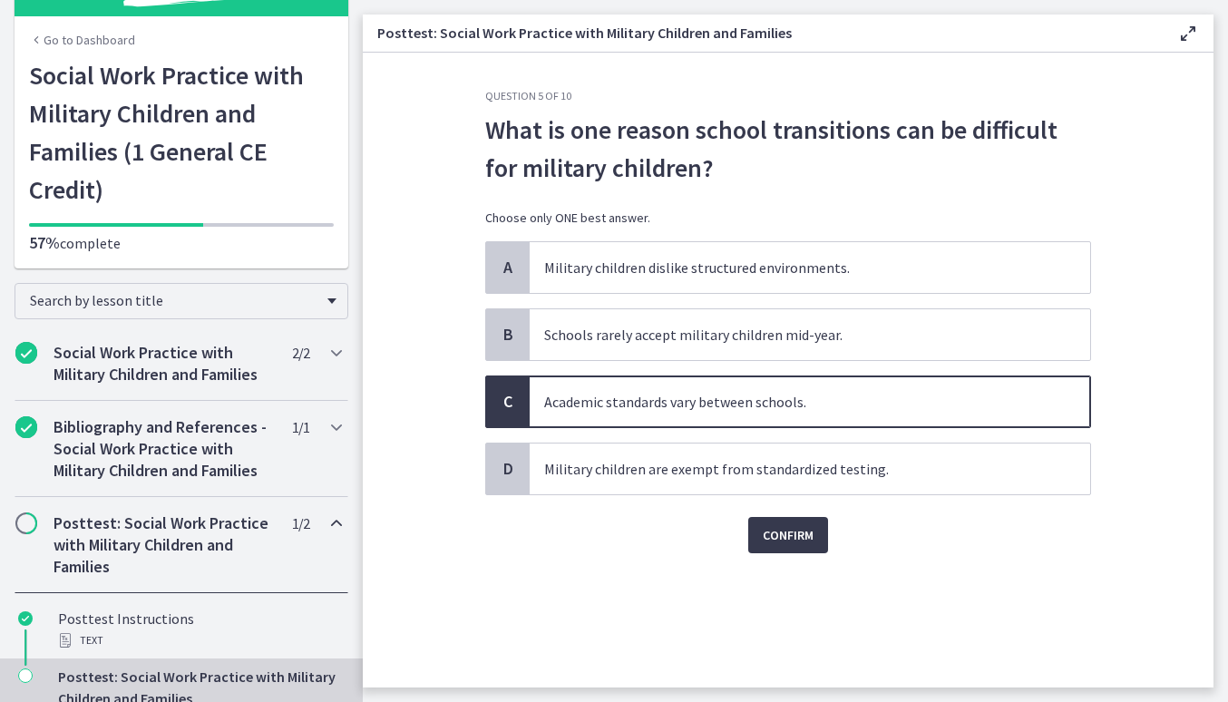
click at [793, 554] on div "Question 5 of 10 What is one reason school transitions can be difficult for mil…" at bounding box center [788, 388] width 635 height 598
click at [782, 520] on button "Confirm" at bounding box center [788, 535] width 80 height 36
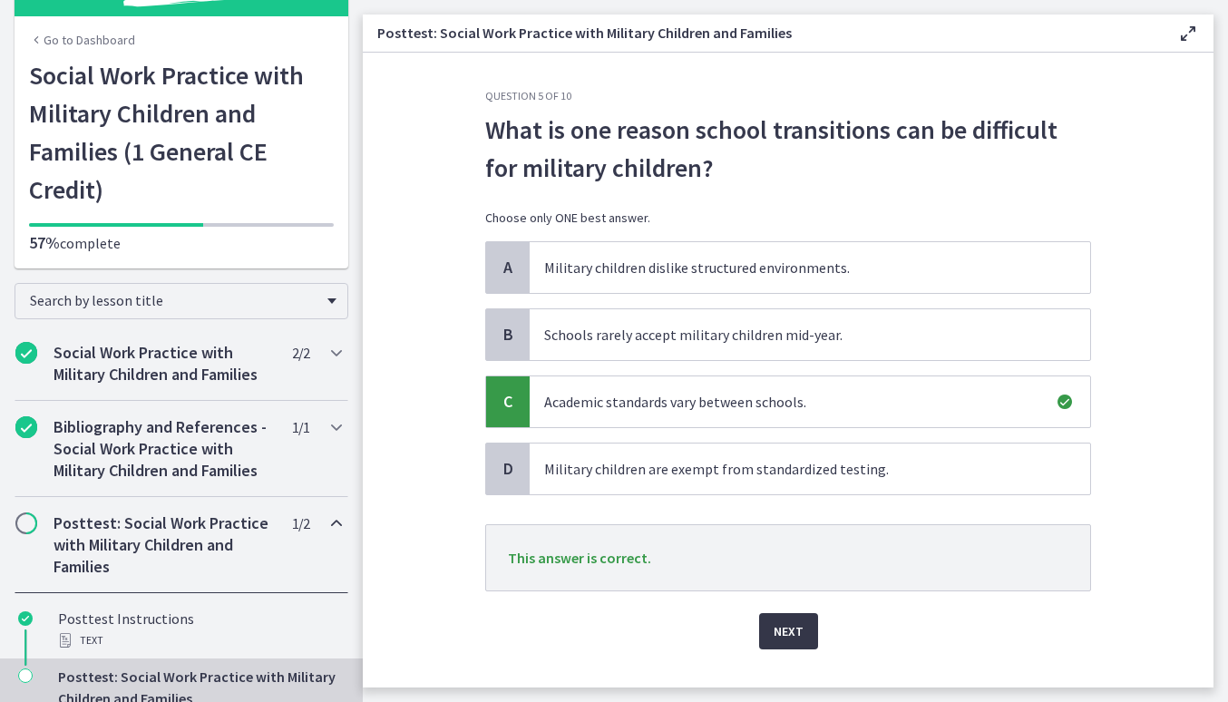
click at [781, 617] on button "Next" at bounding box center [788, 631] width 59 height 36
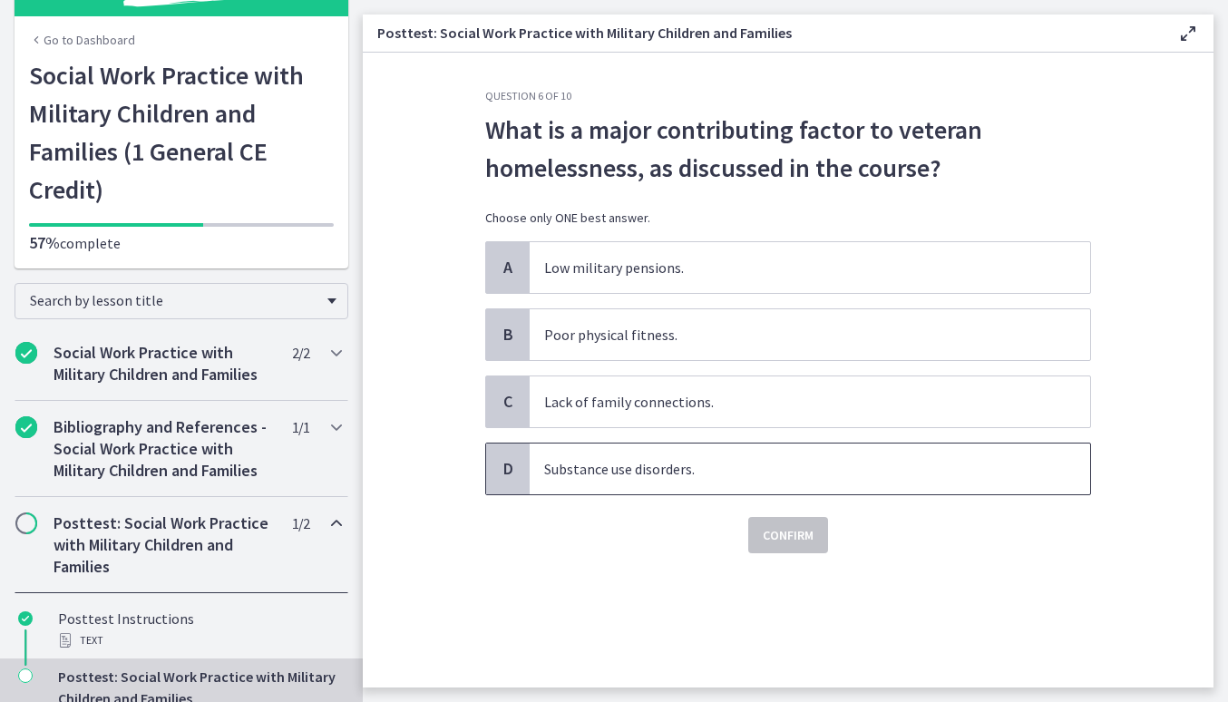
click at [741, 476] on span "Substance use disorders." at bounding box center [809, 468] width 560 height 51
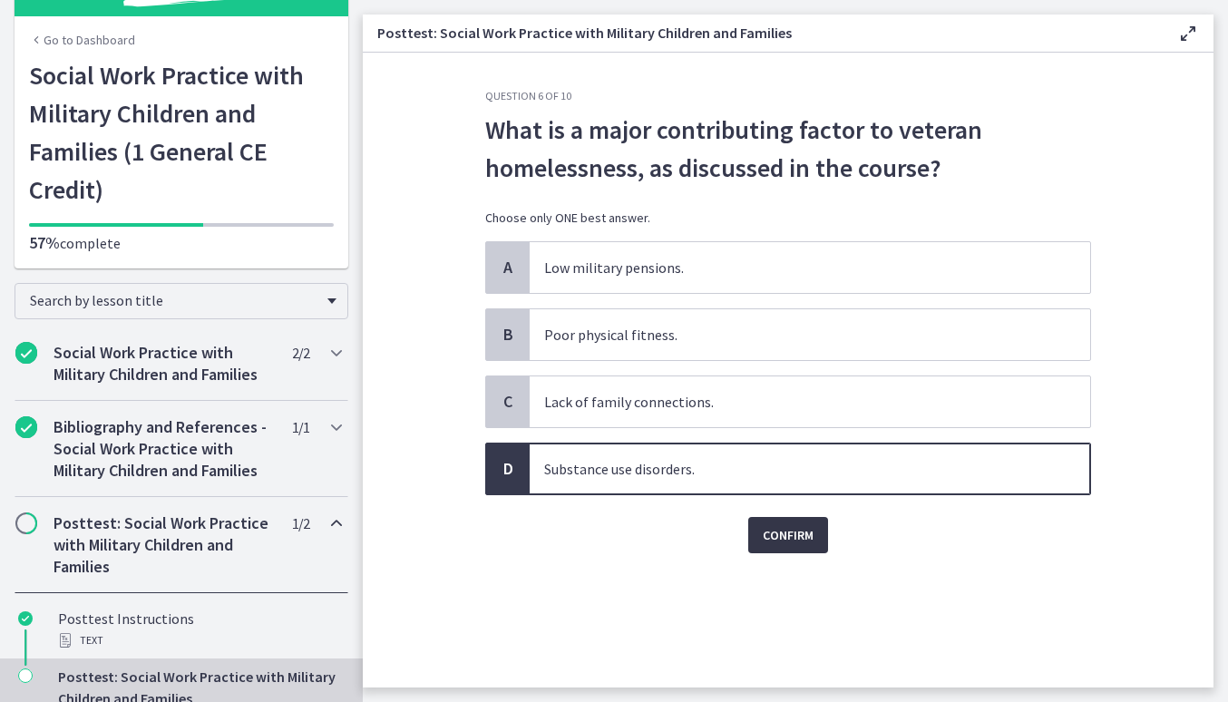
click at [780, 530] on span "Confirm" at bounding box center [788, 535] width 51 height 22
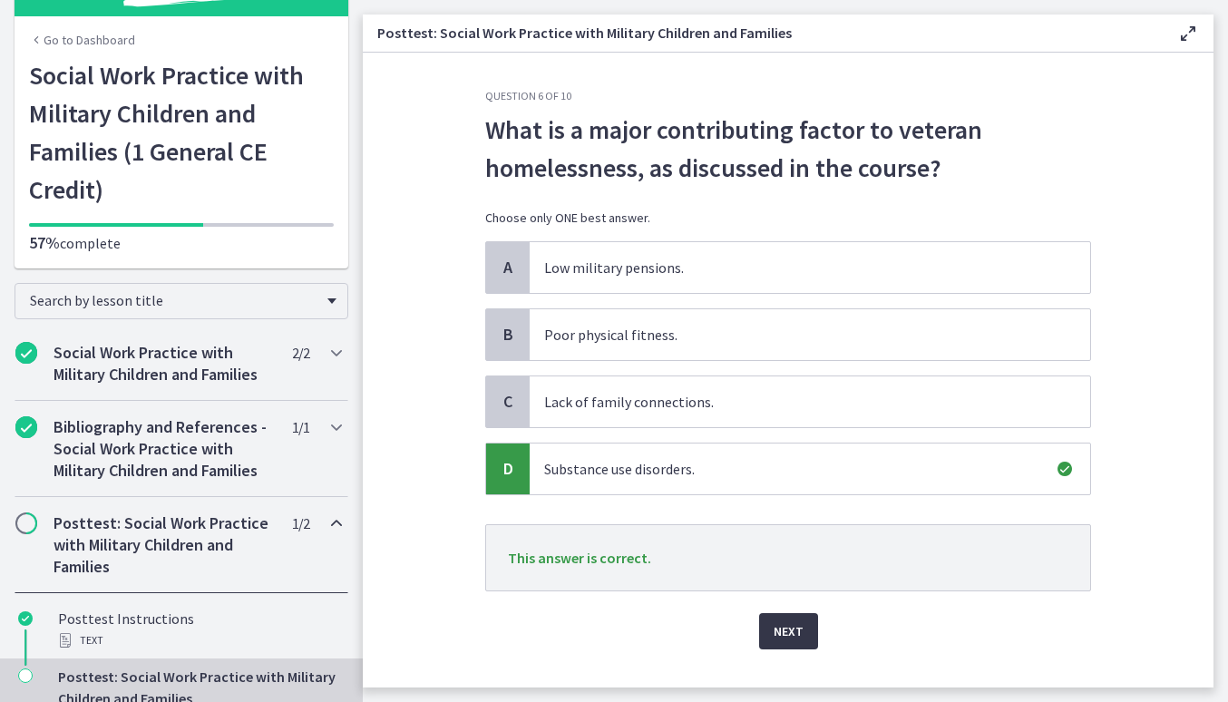
click at [780, 624] on span "Next" at bounding box center [788, 631] width 30 height 22
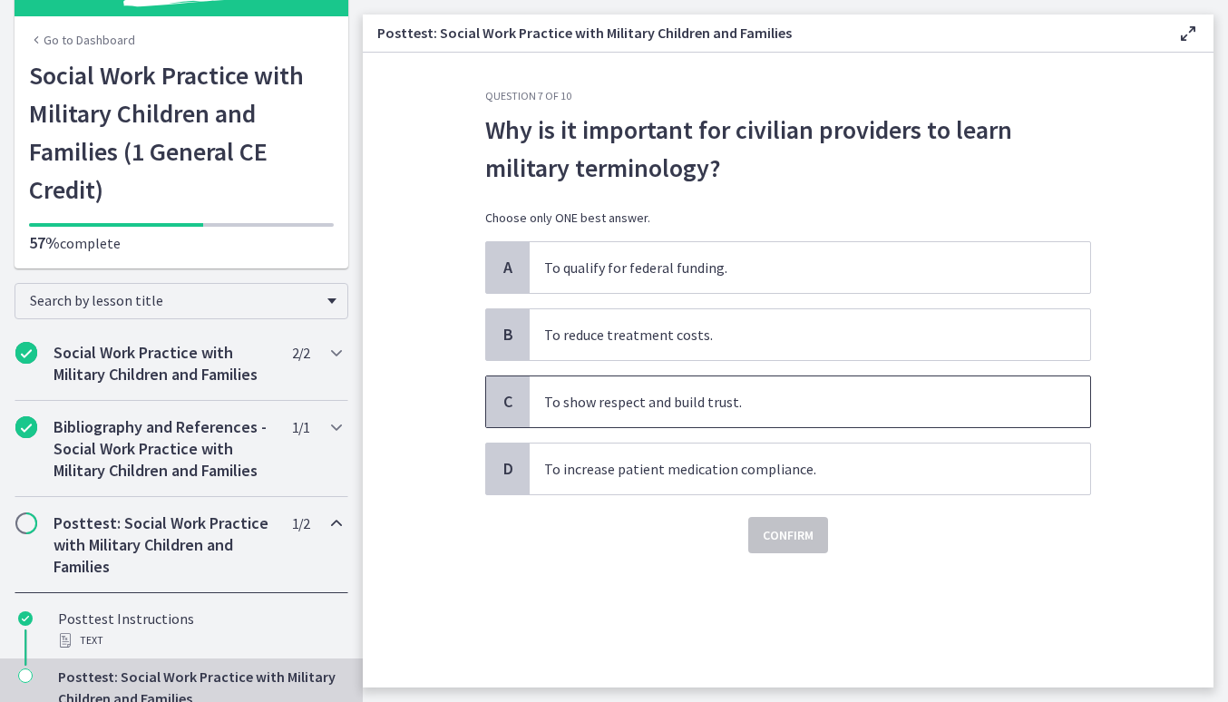
click at [695, 401] on span "To show respect and build trust." at bounding box center [809, 401] width 560 height 51
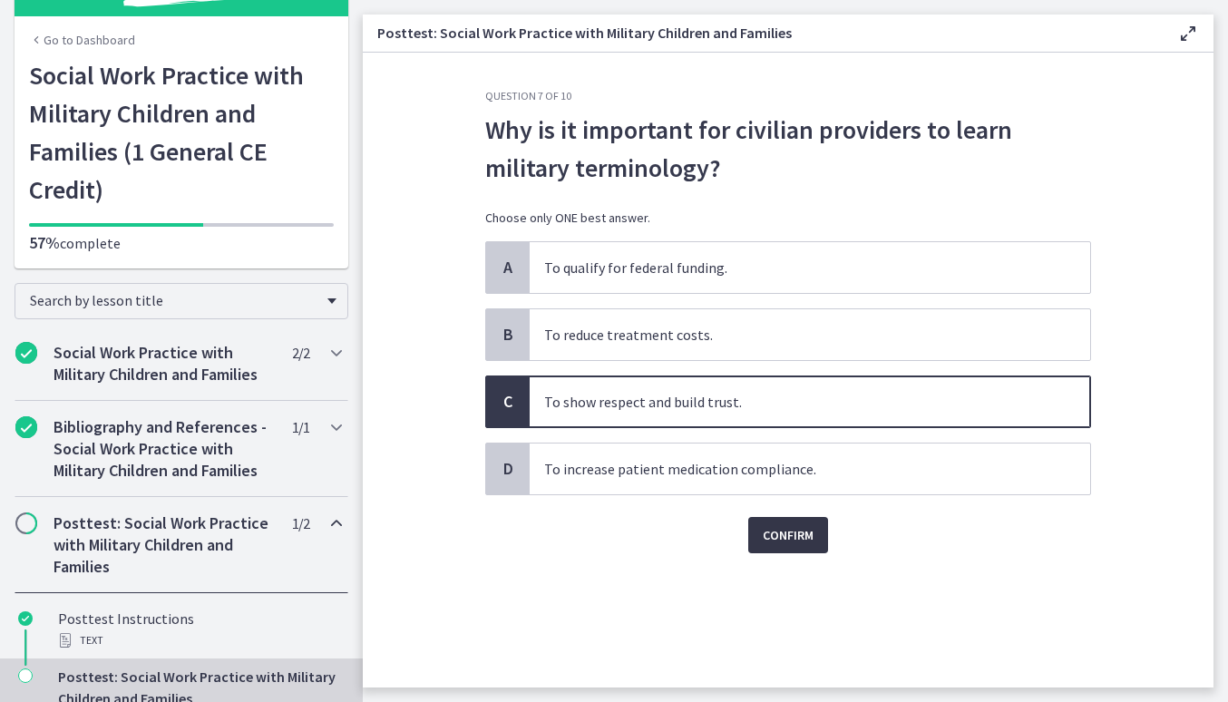
click at [782, 549] on button "Confirm" at bounding box center [788, 535] width 80 height 36
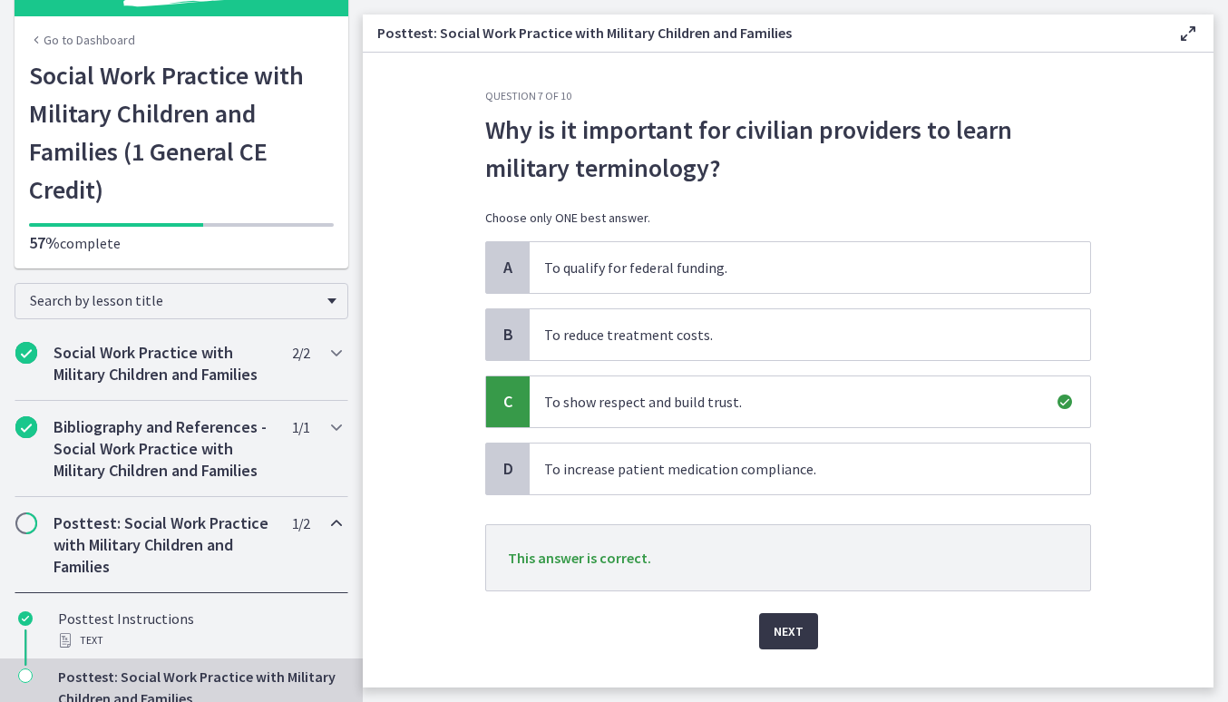
click at [785, 639] on span "Next" at bounding box center [788, 631] width 30 height 22
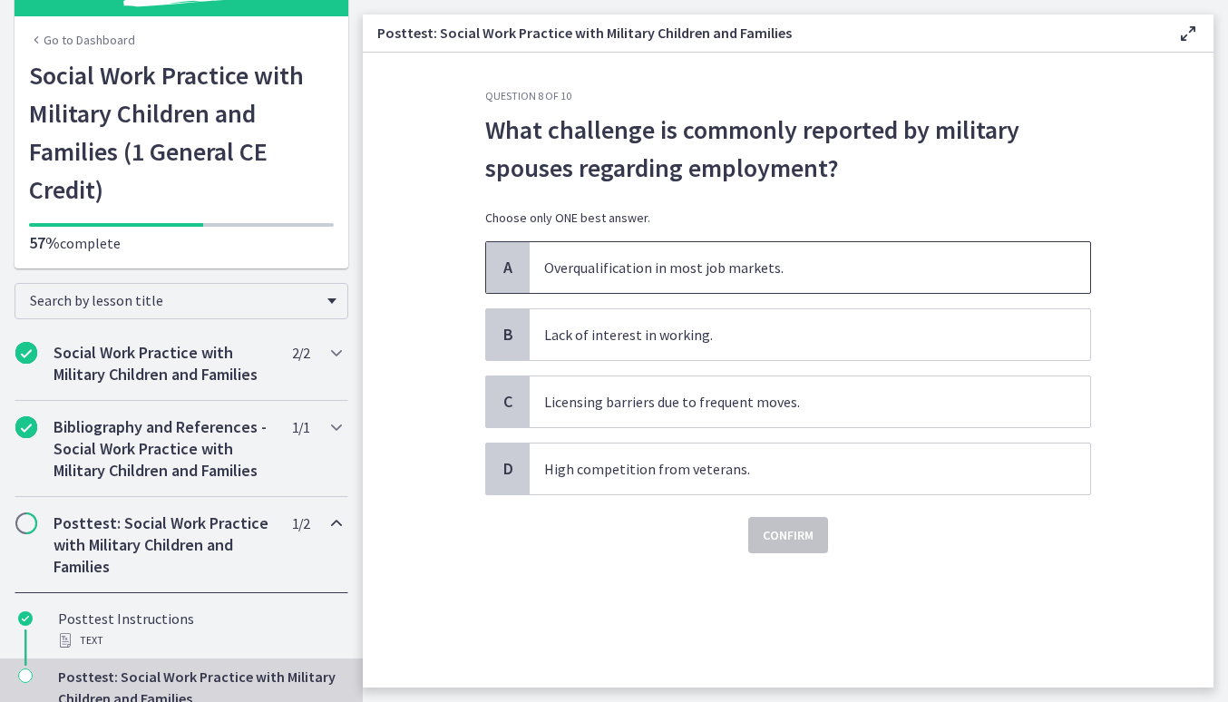
click at [766, 277] on span "Overqualification in most job markets." at bounding box center [809, 267] width 560 height 51
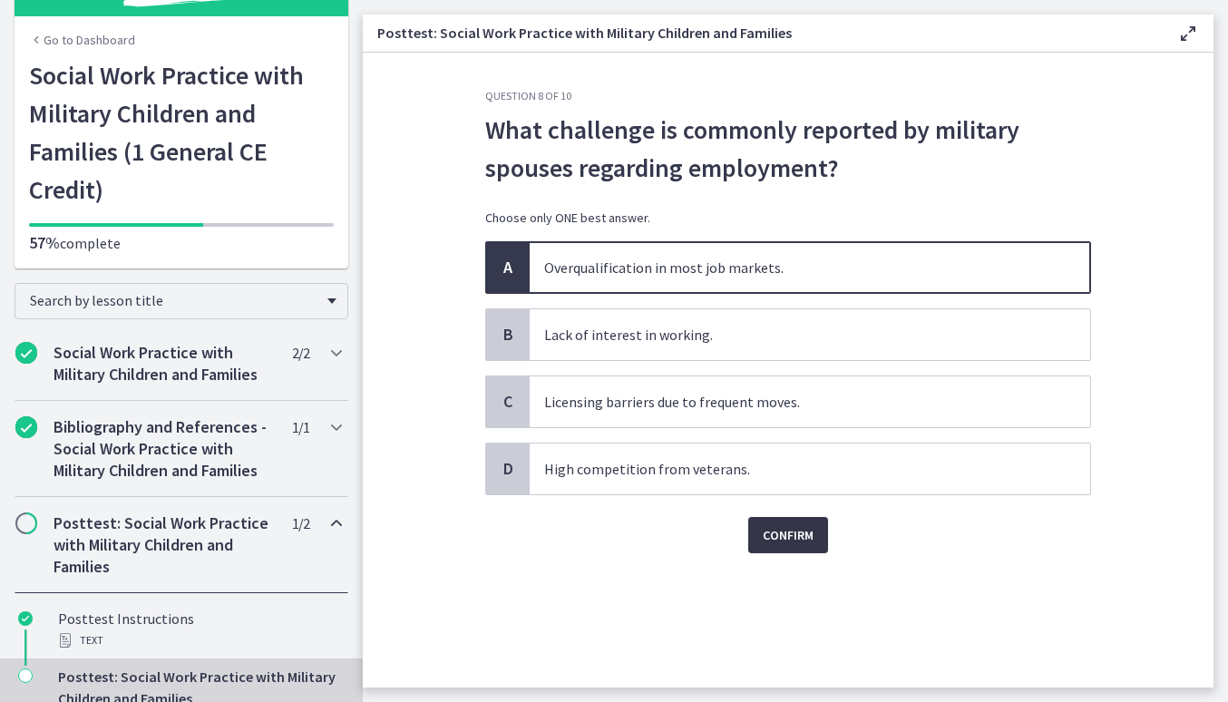
click at [777, 538] on span "Confirm" at bounding box center [788, 535] width 51 height 22
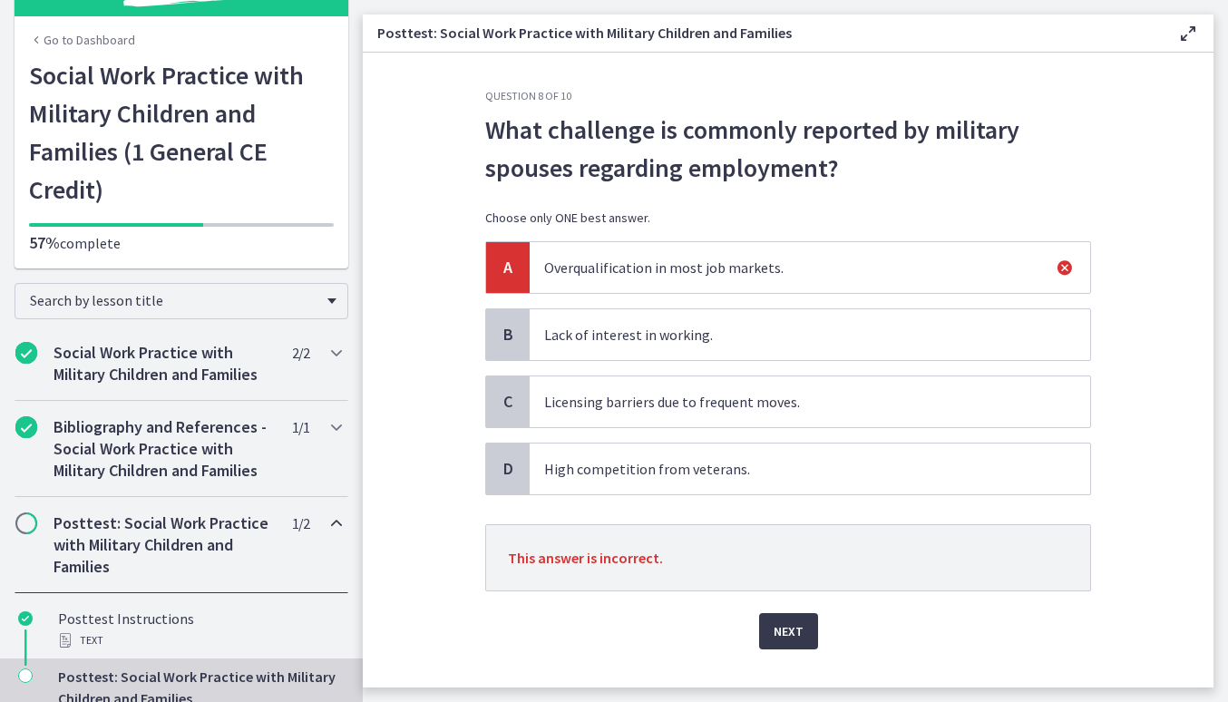
click at [751, 413] on span "Licensing barriers due to frequent moves." at bounding box center [809, 401] width 560 height 51
click at [782, 628] on span "Next" at bounding box center [788, 631] width 30 height 22
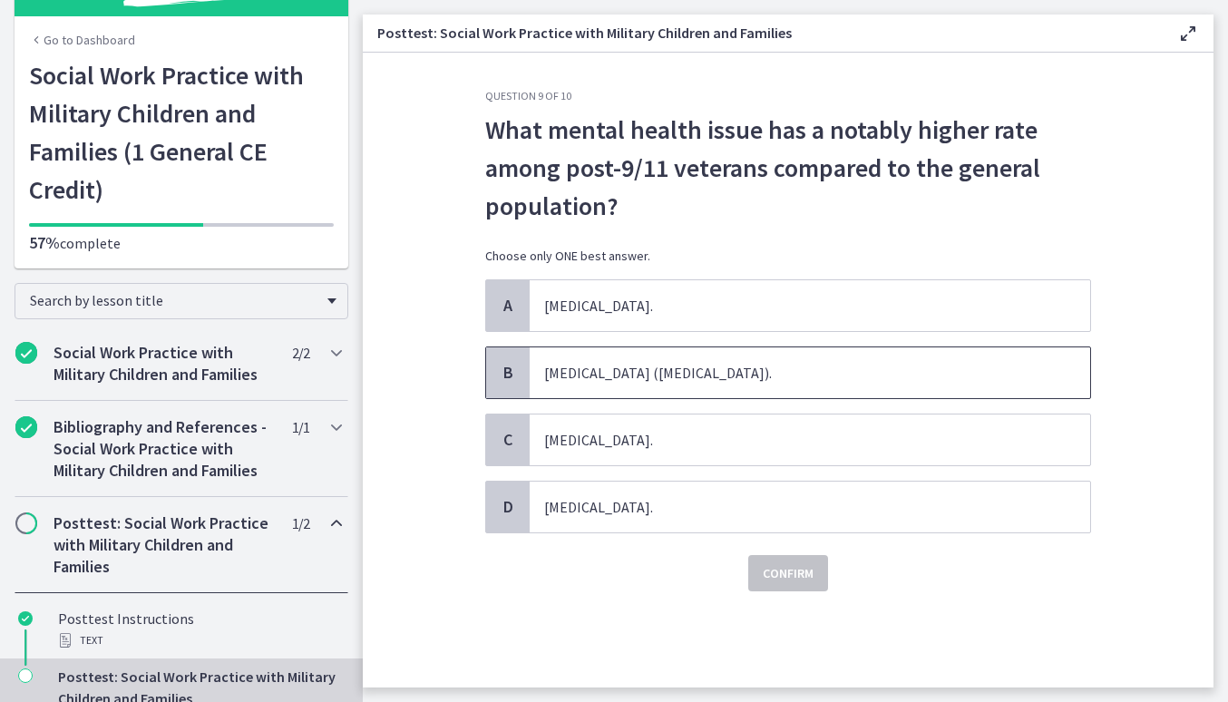
click at [630, 364] on span "Post-traumatic stress disorder (PTSD)." at bounding box center [809, 372] width 560 height 51
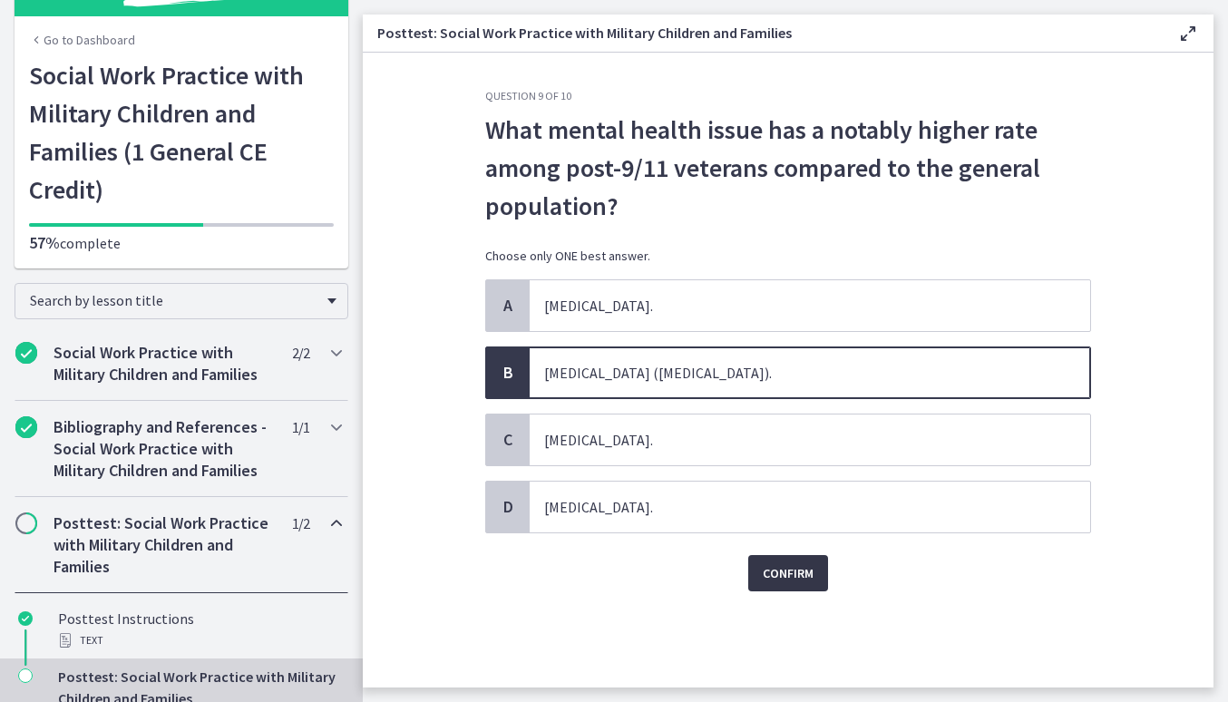
click at [780, 573] on span "Confirm" at bounding box center [788, 573] width 51 height 22
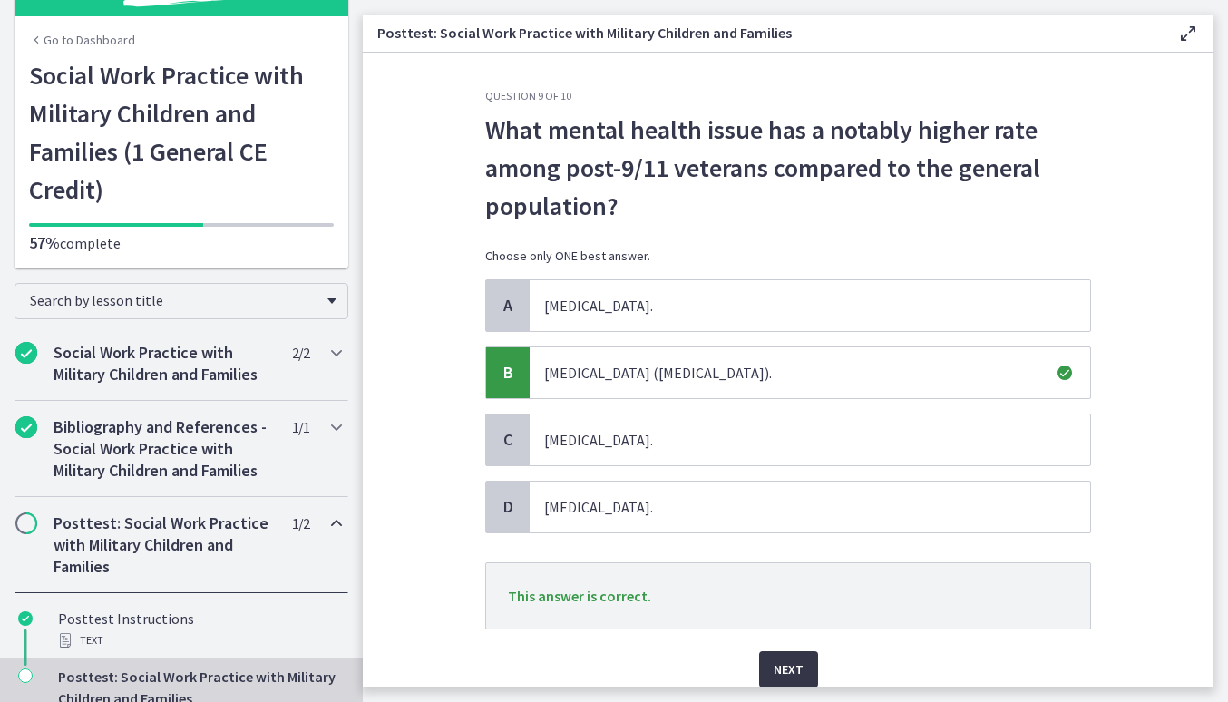
click at [779, 664] on span "Next" at bounding box center [788, 669] width 30 height 22
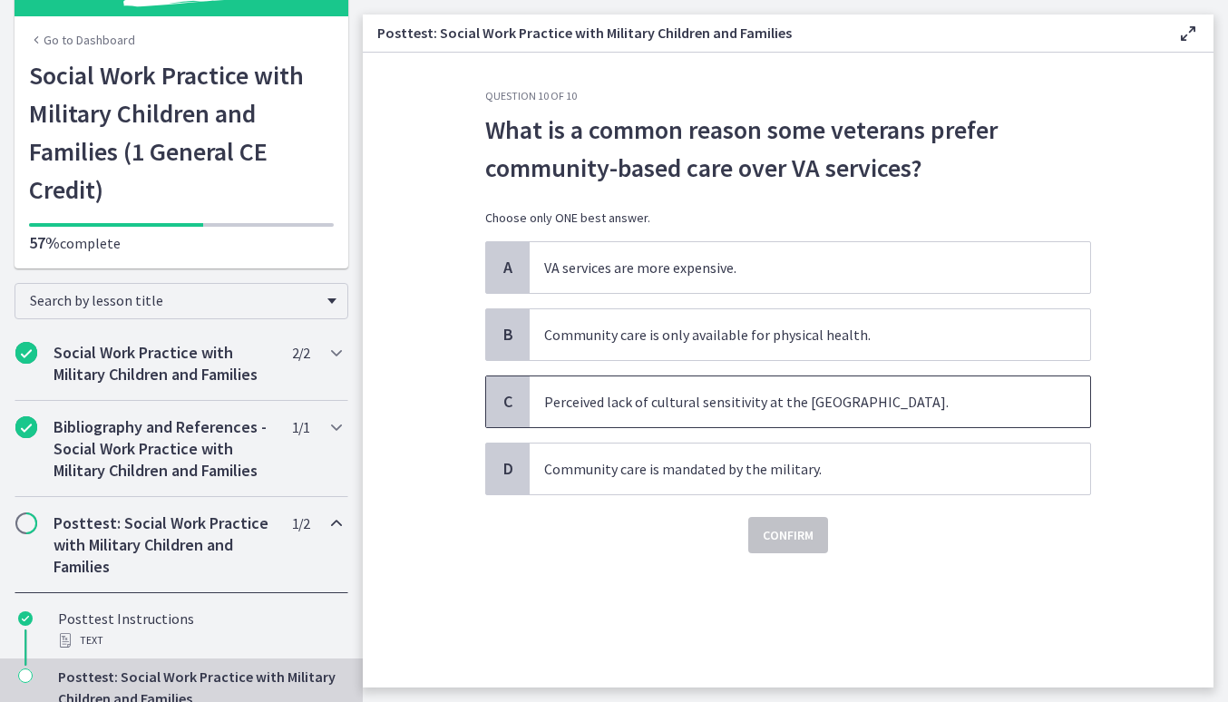
click at [669, 404] on span "Perceived lack of cultural sensitivity at the VA." at bounding box center [809, 401] width 560 height 51
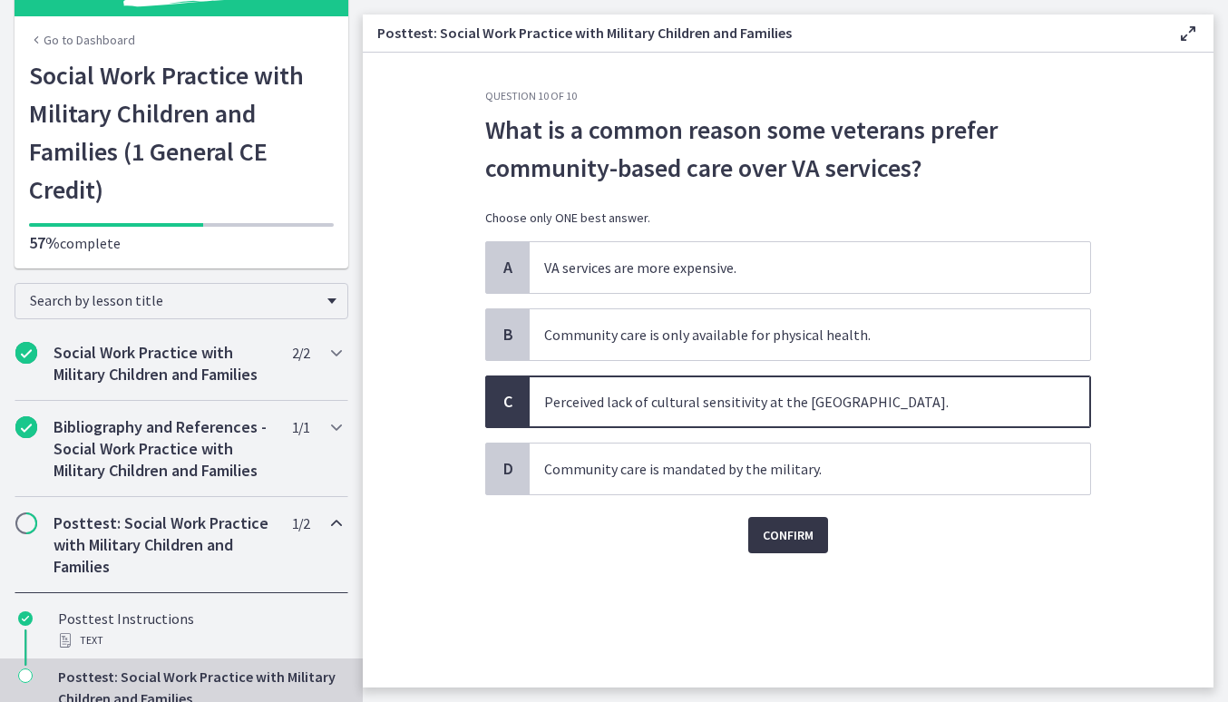
click at [781, 538] on span "Confirm" at bounding box center [788, 535] width 51 height 22
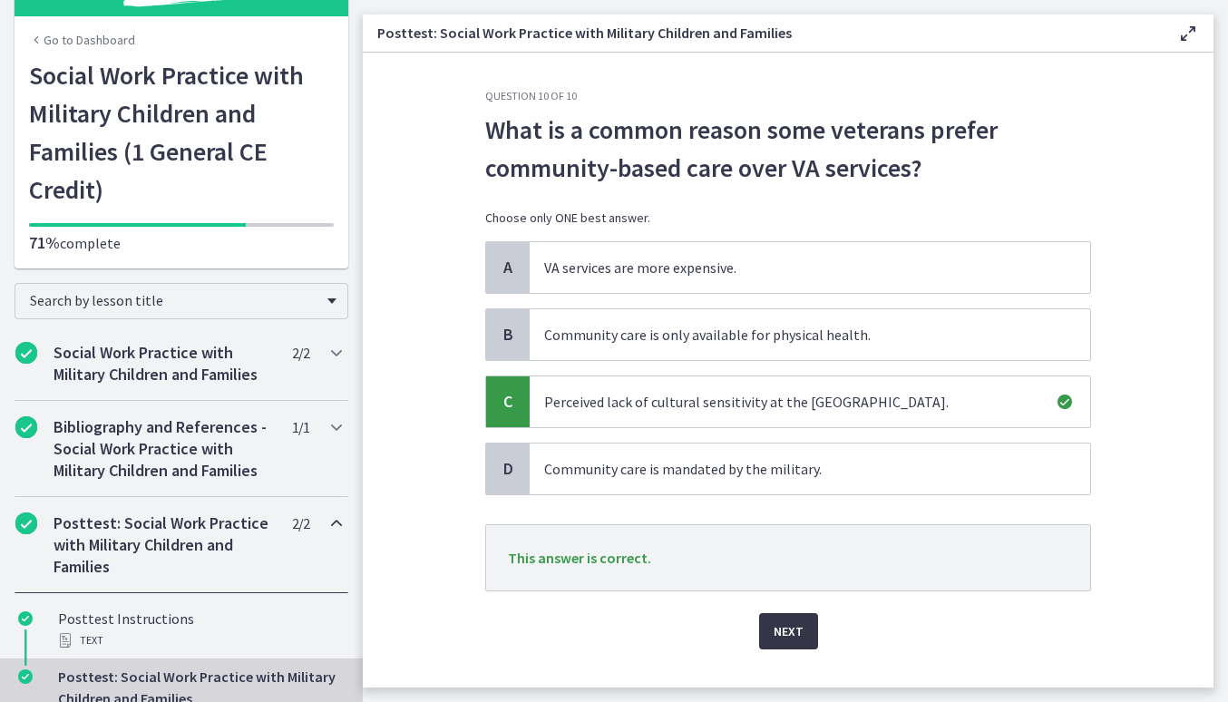
click at [781, 633] on span "Next" at bounding box center [788, 631] width 30 height 22
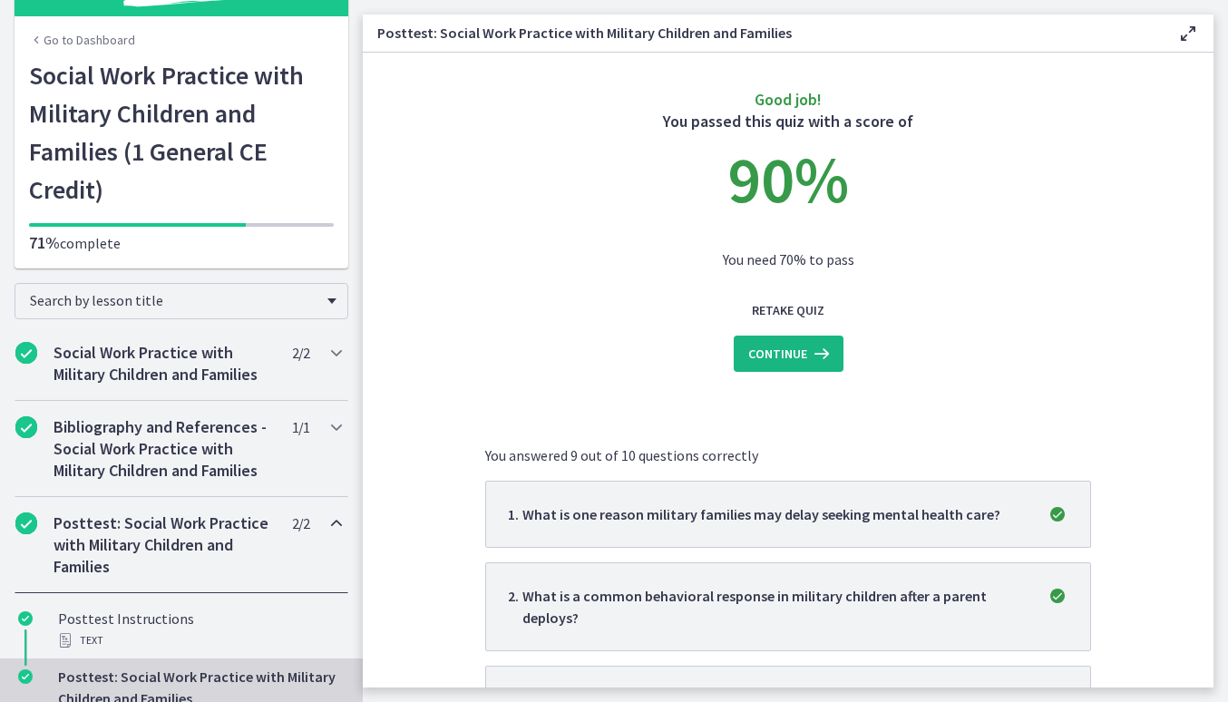
click at [795, 364] on span "Continue" at bounding box center [777, 354] width 59 height 22
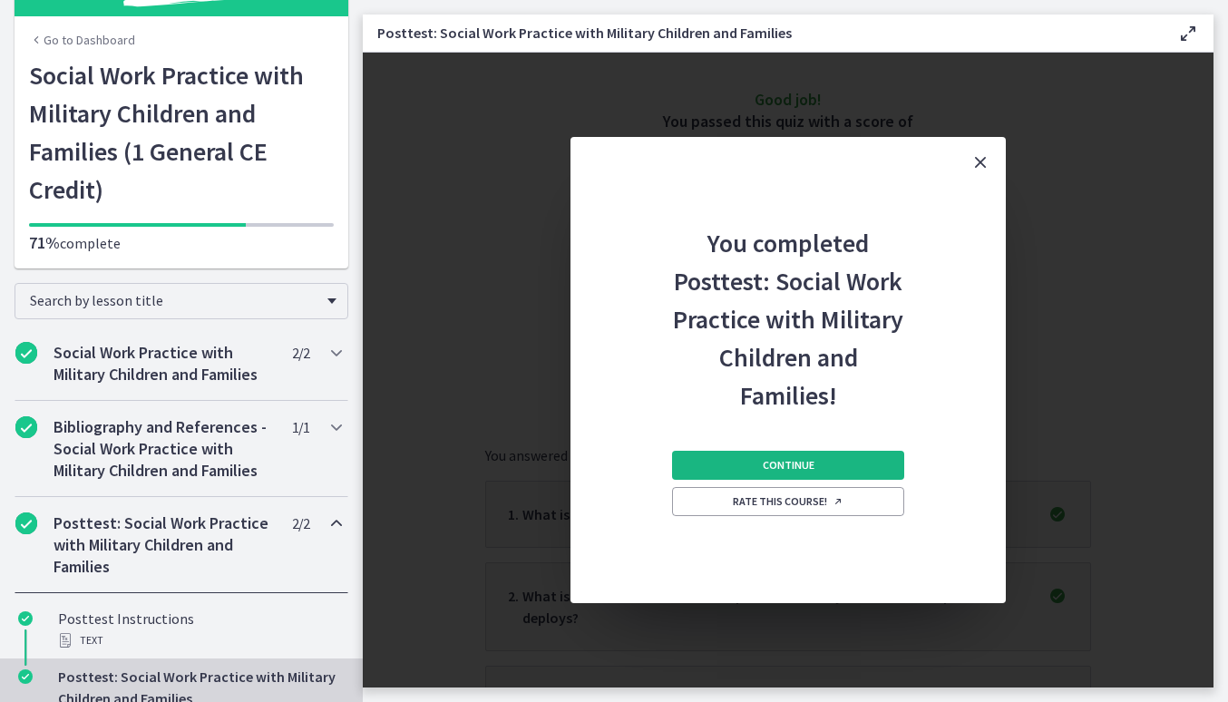
click at [826, 467] on button "Continue" at bounding box center [788, 465] width 232 height 29
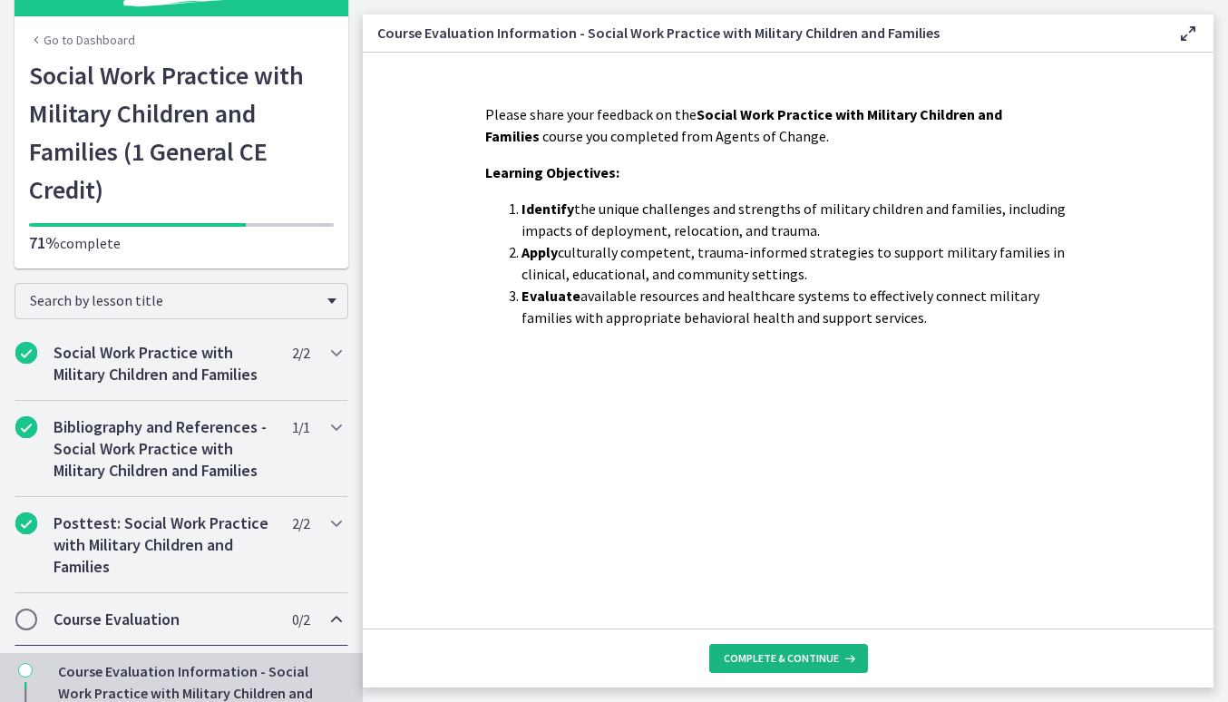
click at [774, 659] on span "Complete & continue" at bounding box center [781, 658] width 115 height 15
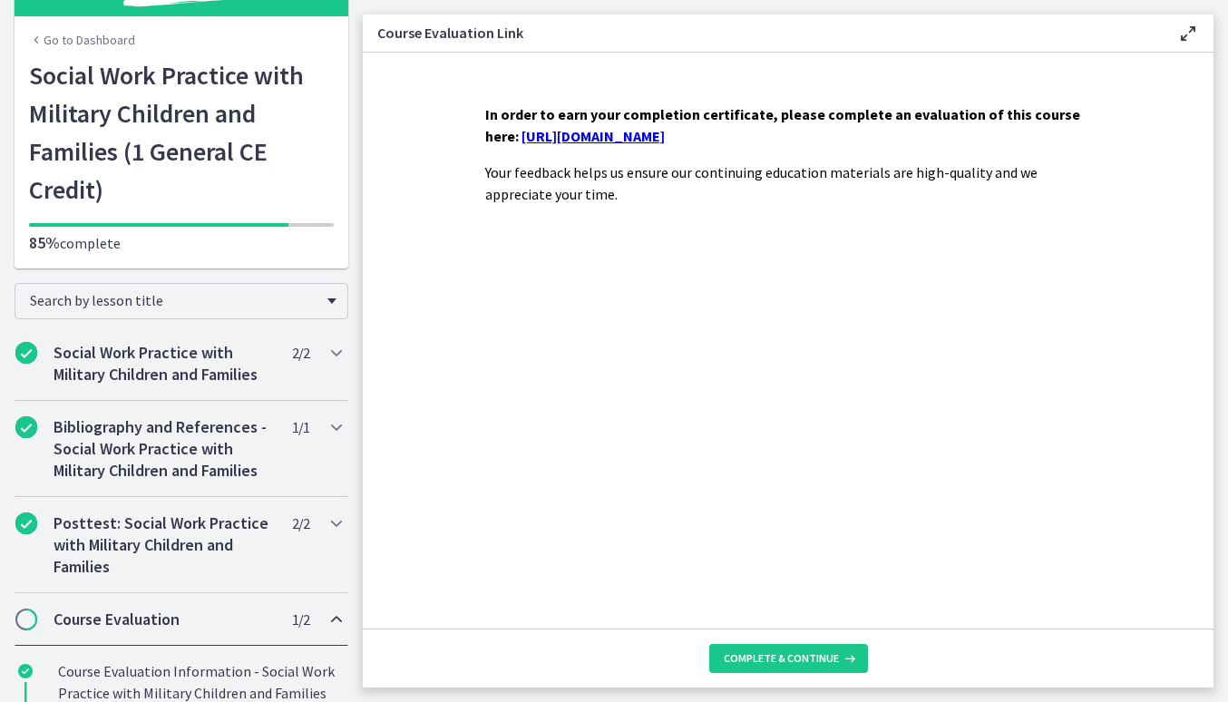
click at [665, 133] on link "https://forms.gle/z6kfZh1fK9WyQDWNA" at bounding box center [592, 136] width 143 height 18
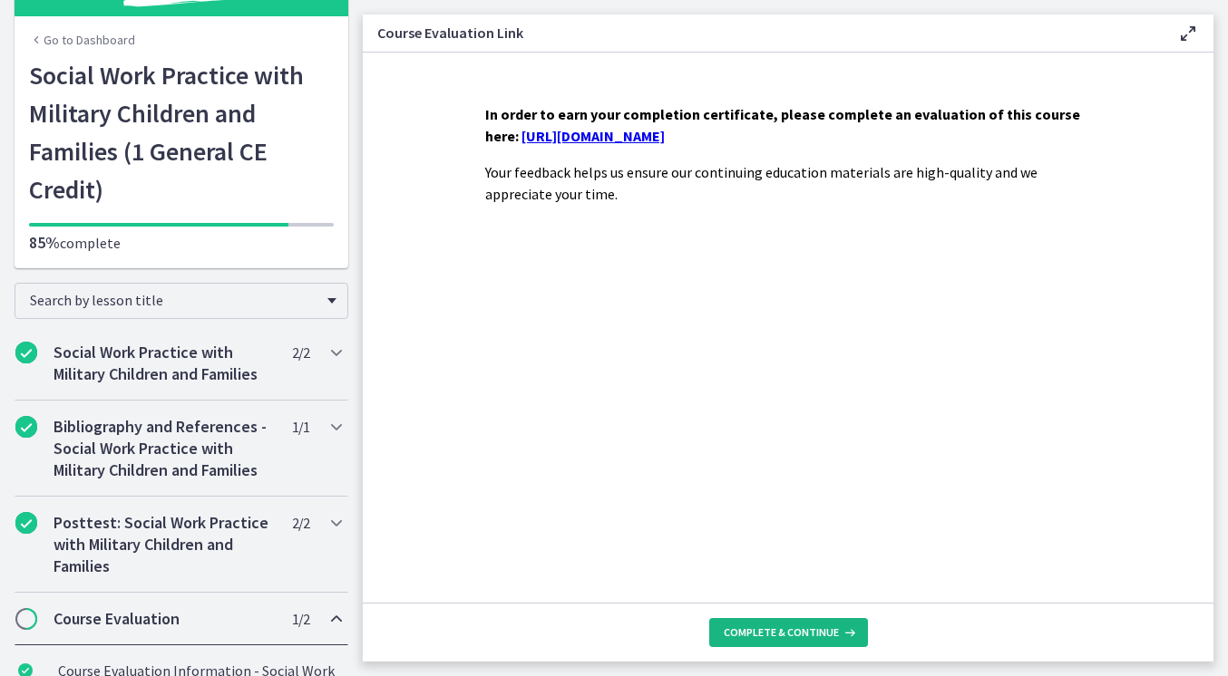
click at [754, 623] on button "Complete & continue" at bounding box center [788, 632] width 159 height 29
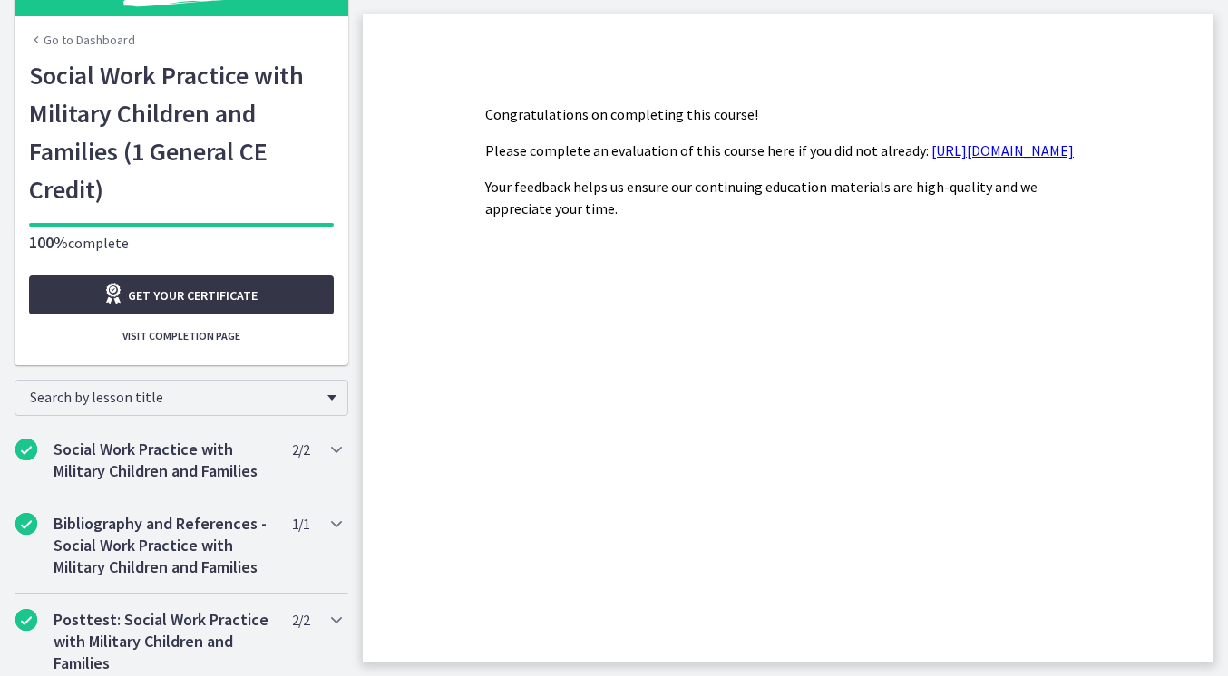
click at [242, 285] on span "Get your certificate" at bounding box center [193, 296] width 130 height 22
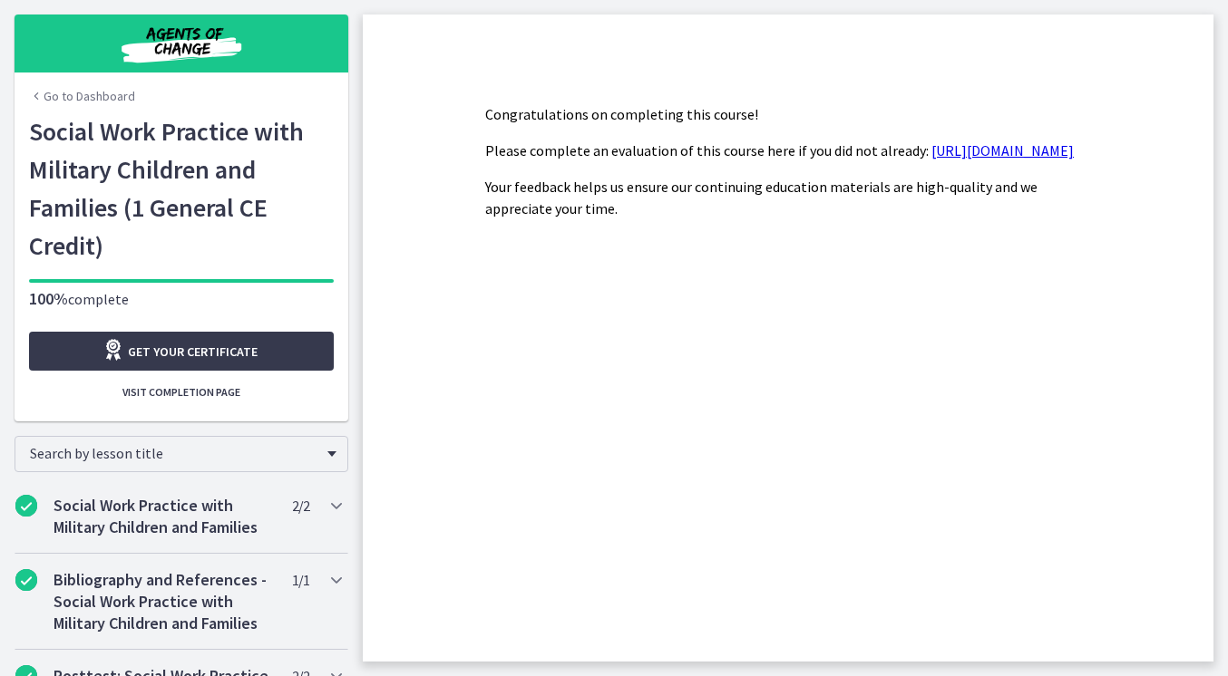
click at [216, 50] on img "Chapters" at bounding box center [182, 44] width 218 height 44
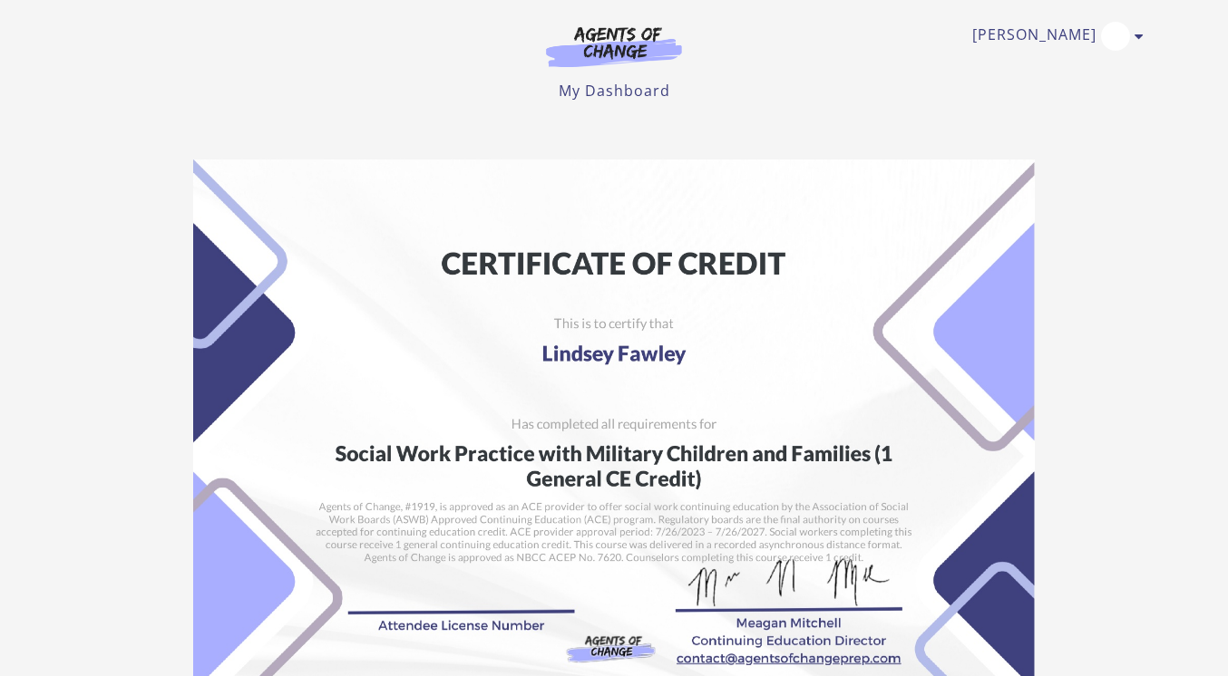
click at [654, 300] on img at bounding box center [613, 457] width 841 height 594
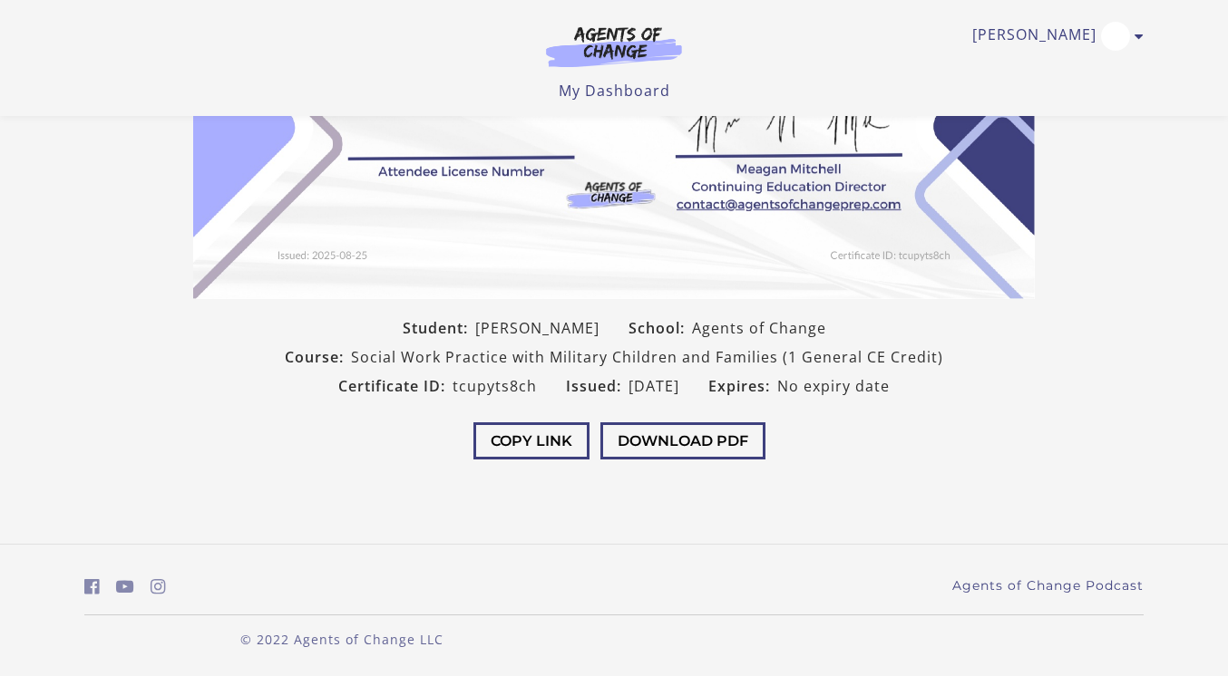
scroll to position [379, 0]
click at [675, 450] on button "Download PDF" at bounding box center [682, 441] width 165 height 37
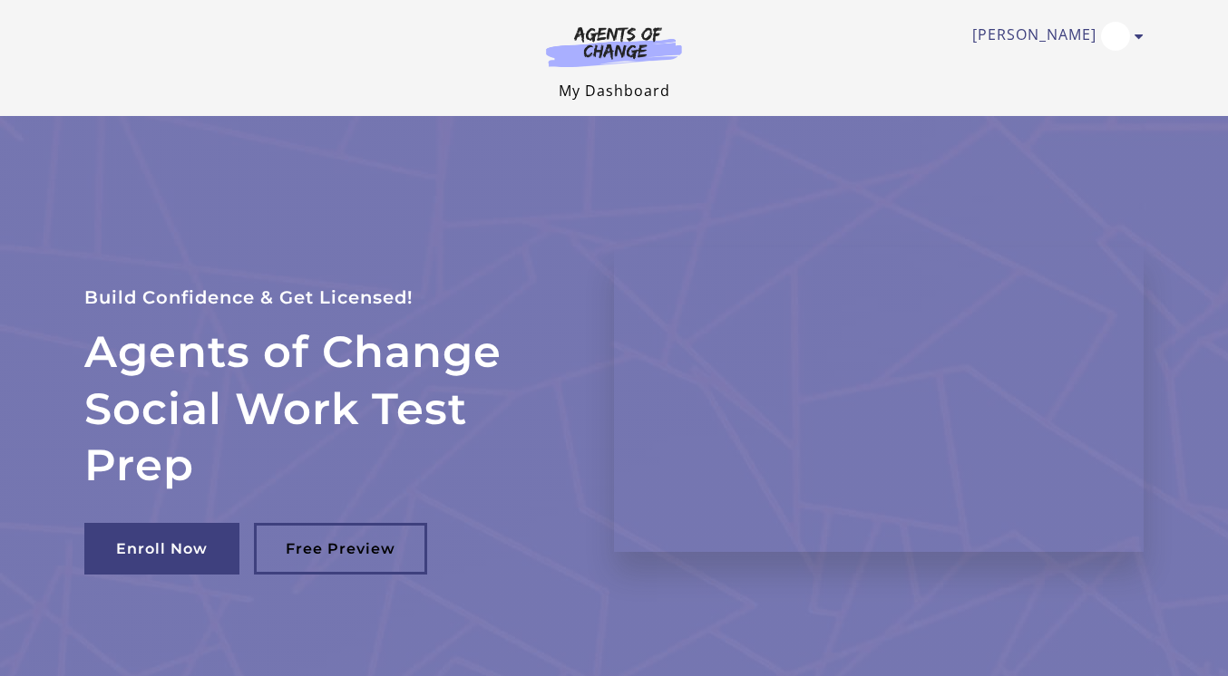
click at [632, 87] on link "My Dashboard" at bounding box center [615, 91] width 112 height 20
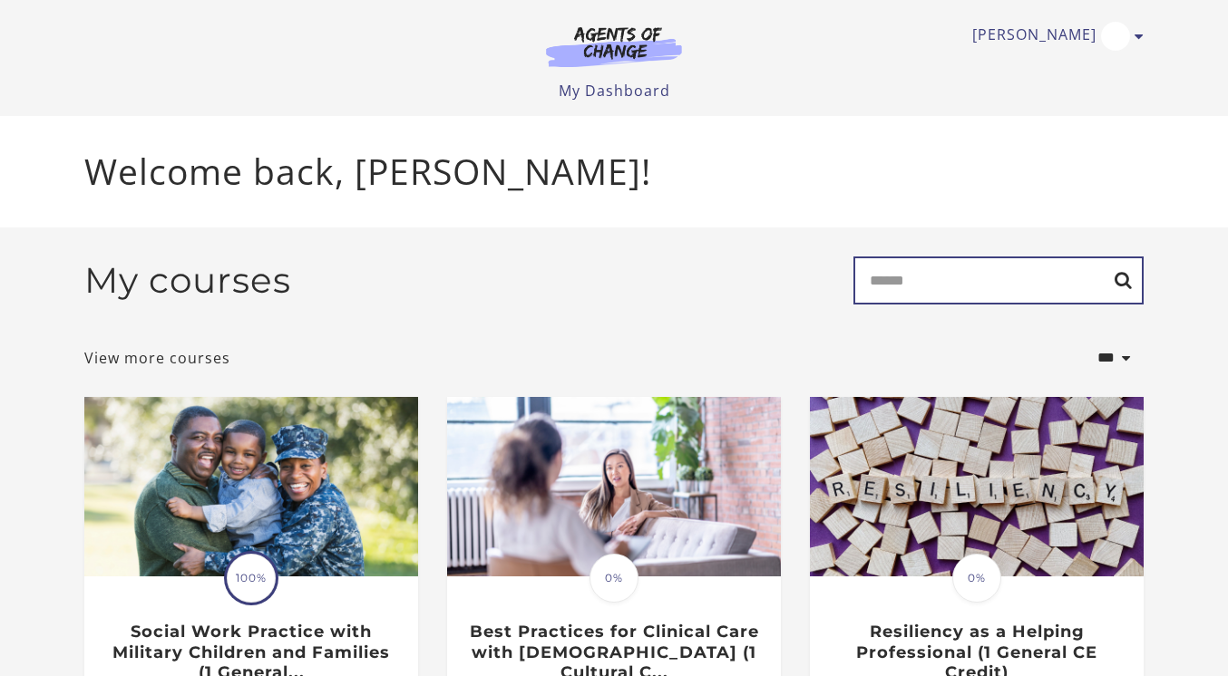
click at [900, 274] on input "Search" at bounding box center [998, 281] width 290 height 48
type input "**********"
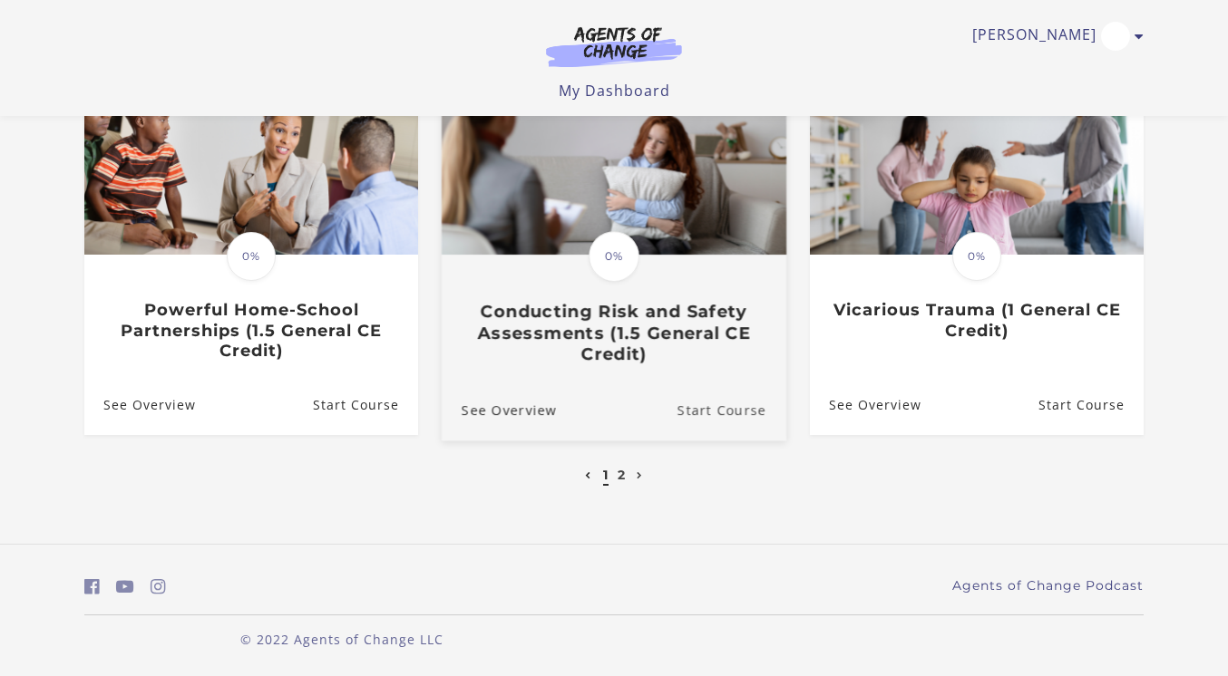
scroll to position [635, 0]
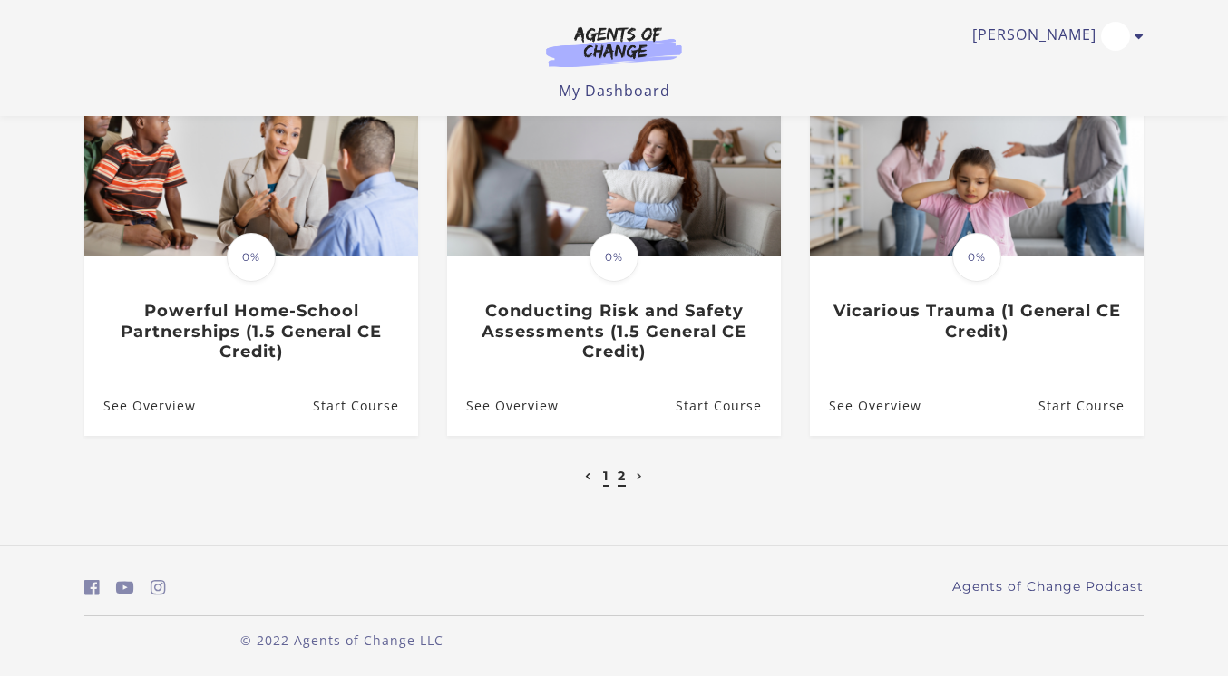
click at [621, 478] on link "2" at bounding box center [621, 476] width 8 height 16
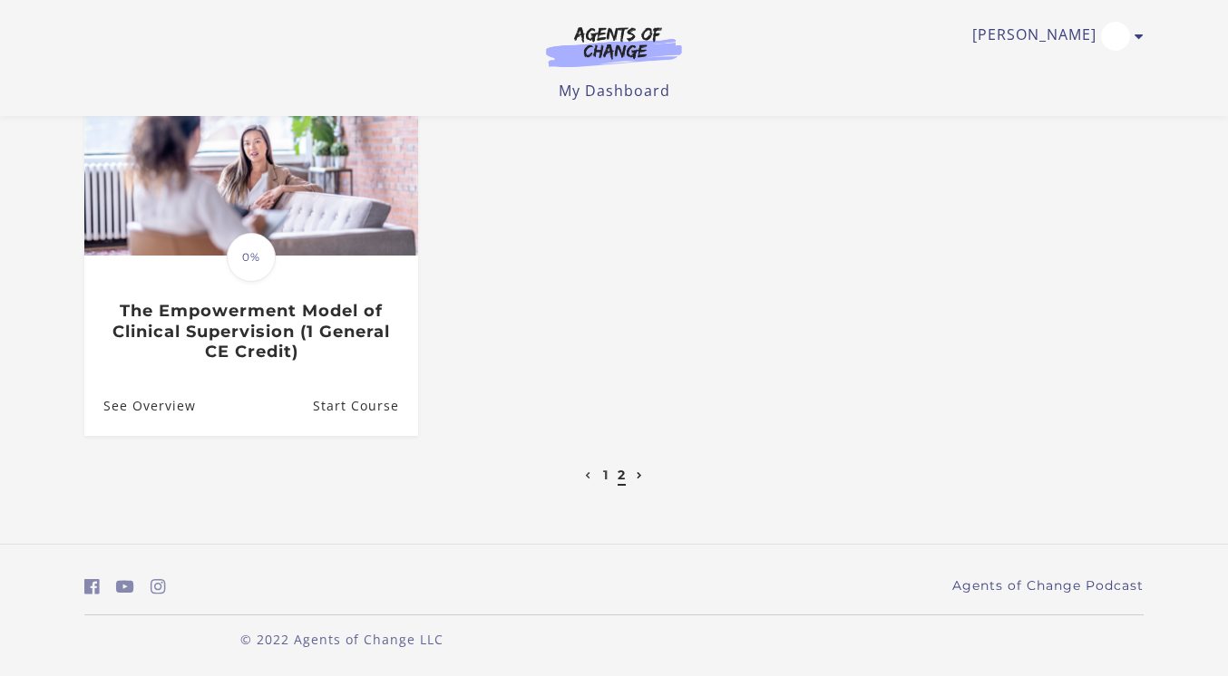
scroll to position [248, 0]
click at [605, 471] on link "1" at bounding box center [605, 475] width 5 height 16
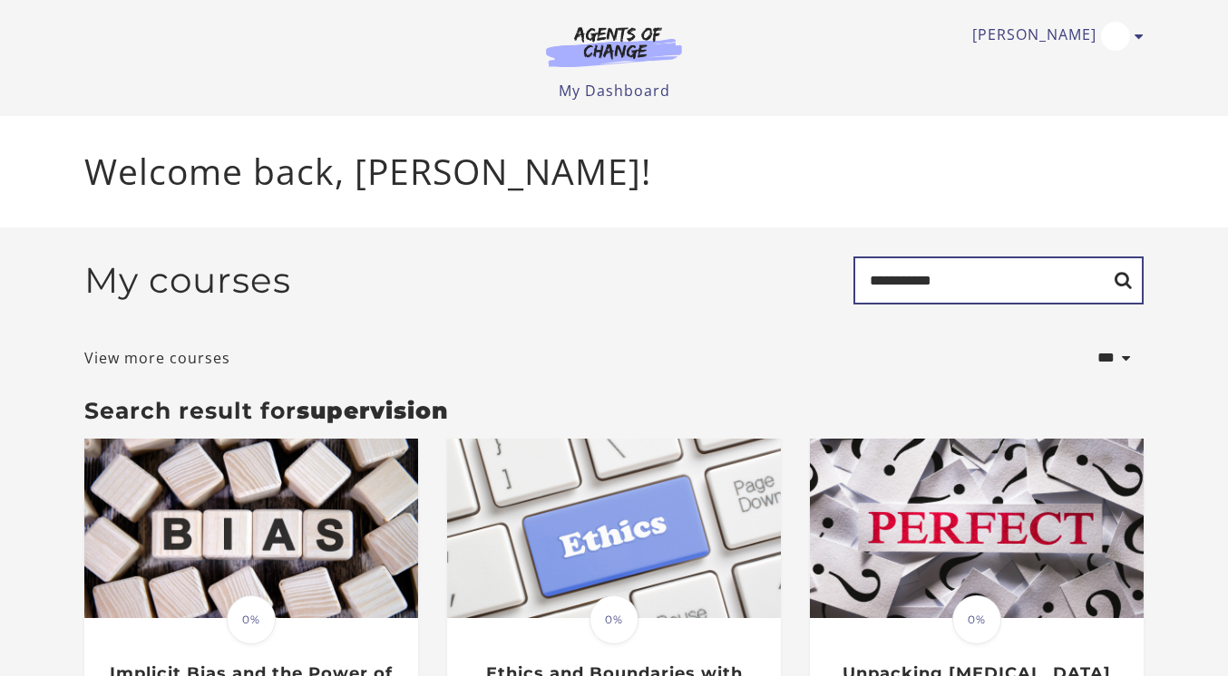
click at [947, 292] on input "**********" at bounding box center [998, 281] width 290 height 48
type input "******"
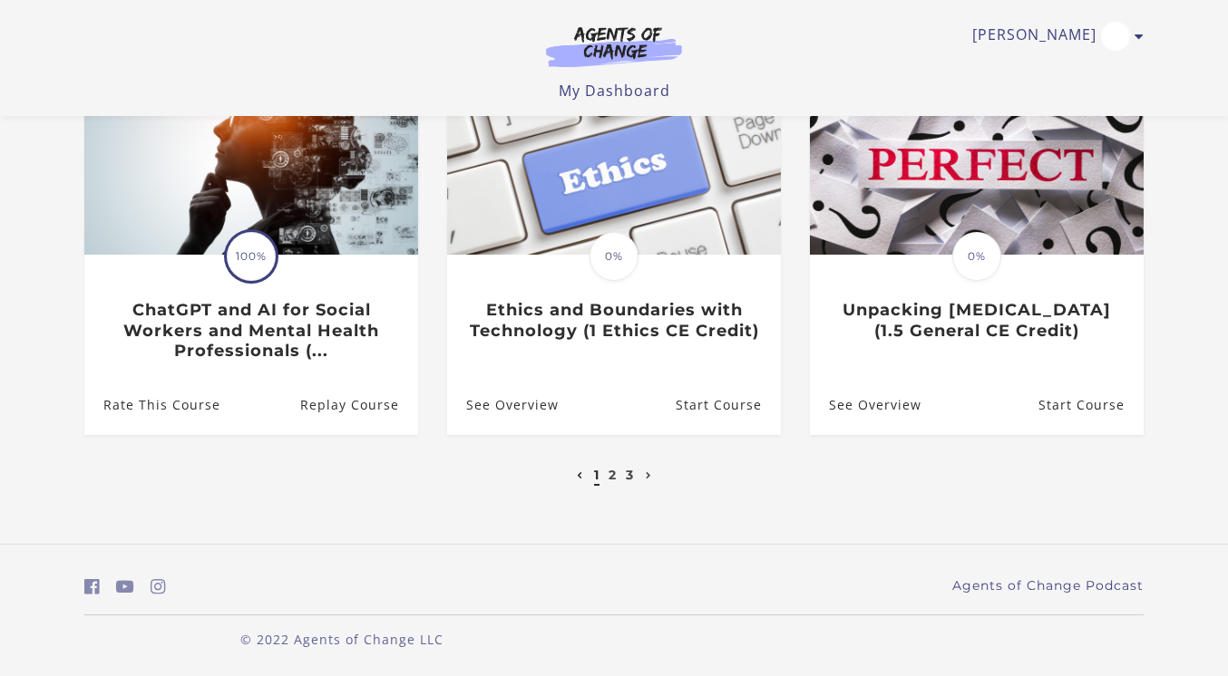
scroll to position [635, 0]
click at [633, 477] on link "3" at bounding box center [630, 476] width 8 height 16
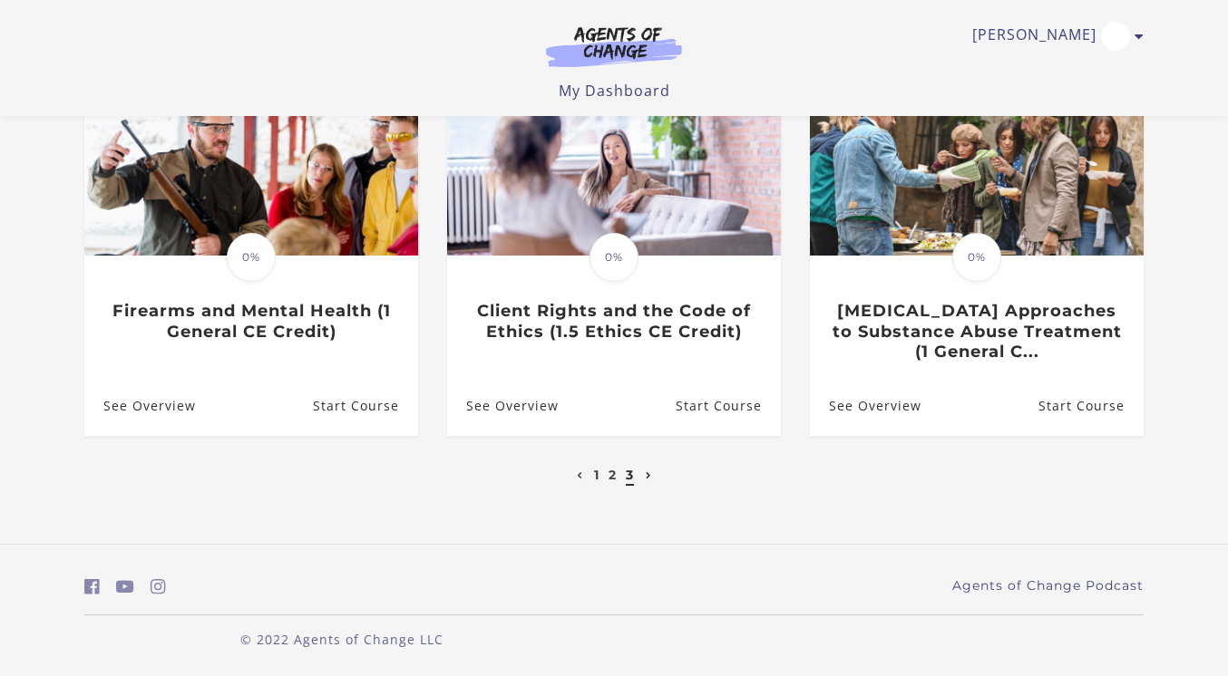
scroll to position [248, 0]
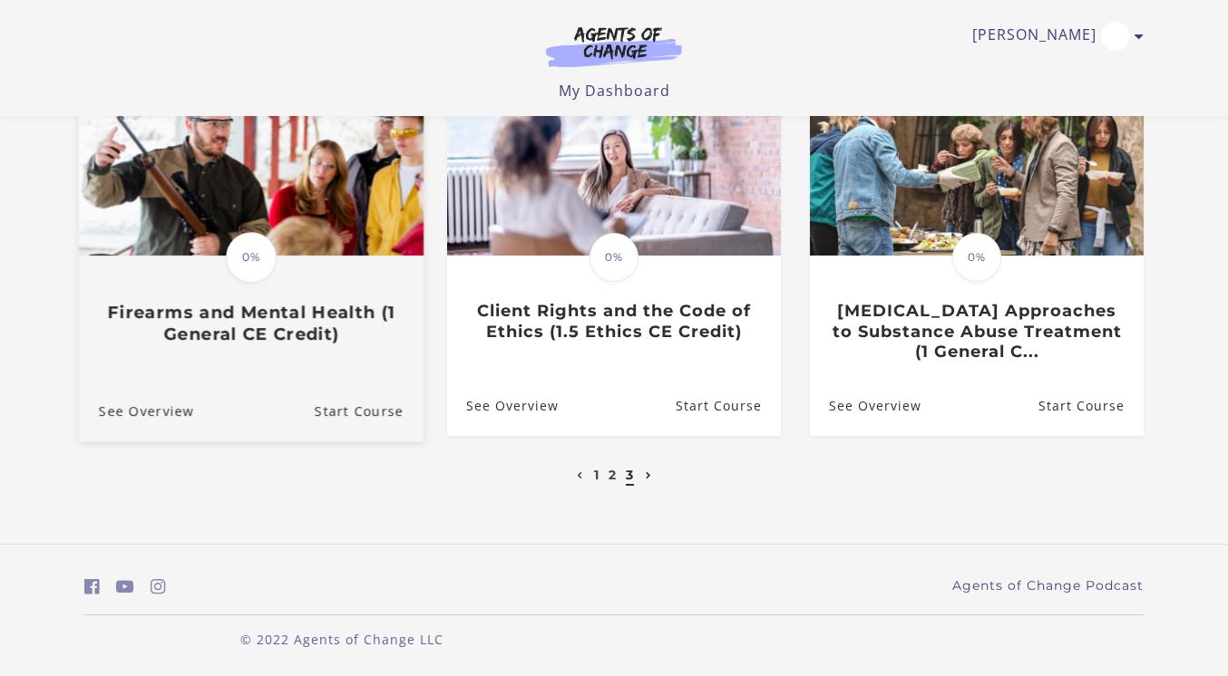
click at [269, 236] on div "Translation missing: en.liquid.partials.dashboard_course_card.progress_descript…" at bounding box center [251, 257] width 56 height 56
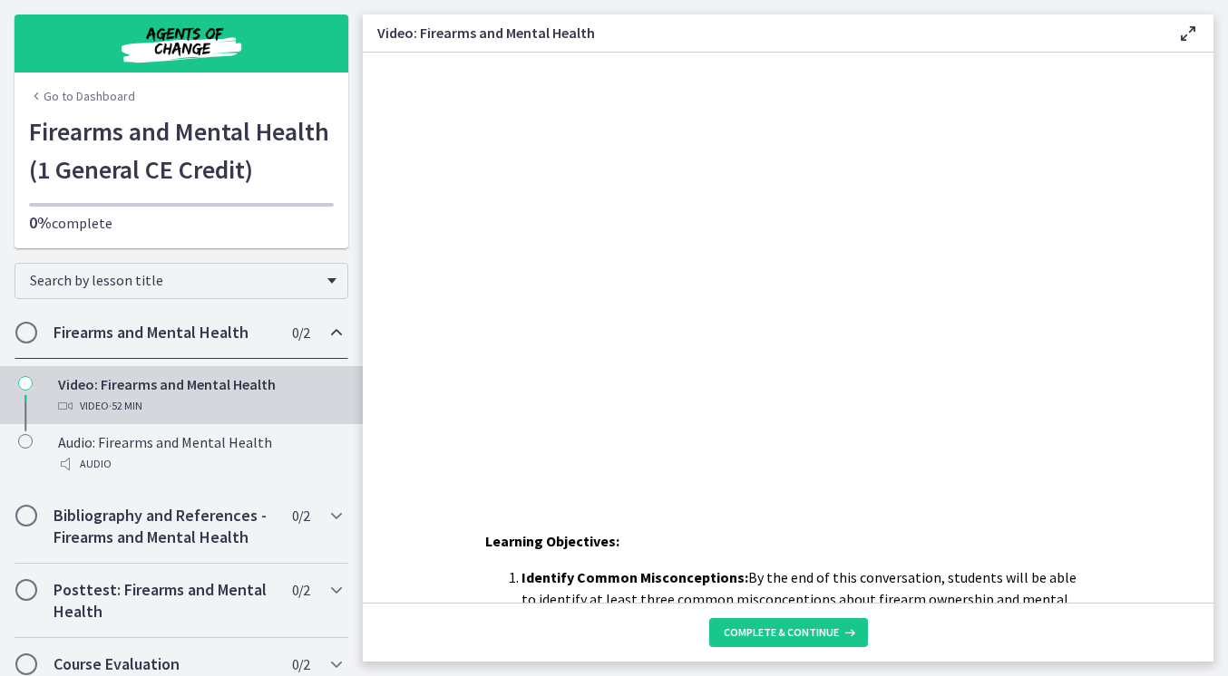
click at [789, 617] on footer "Complete & continue" at bounding box center [788, 632] width 850 height 59
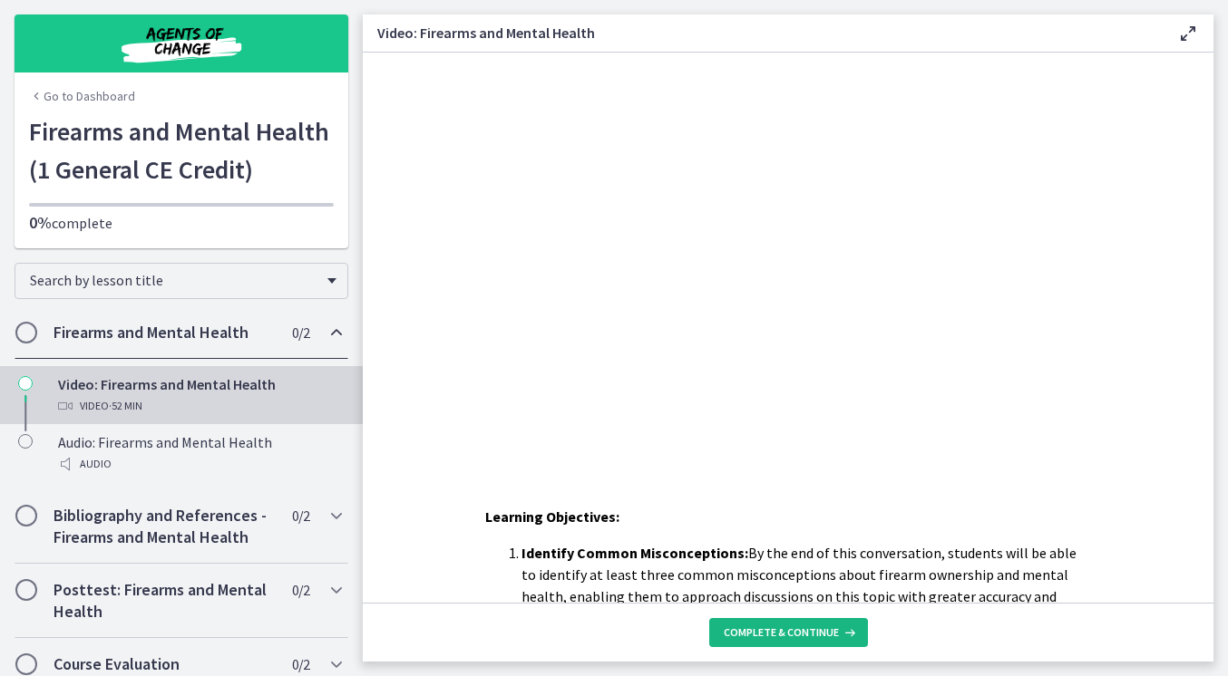
click at [786, 632] on span "Complete & continue" at bounding box center [781, 633] width 115 height 15
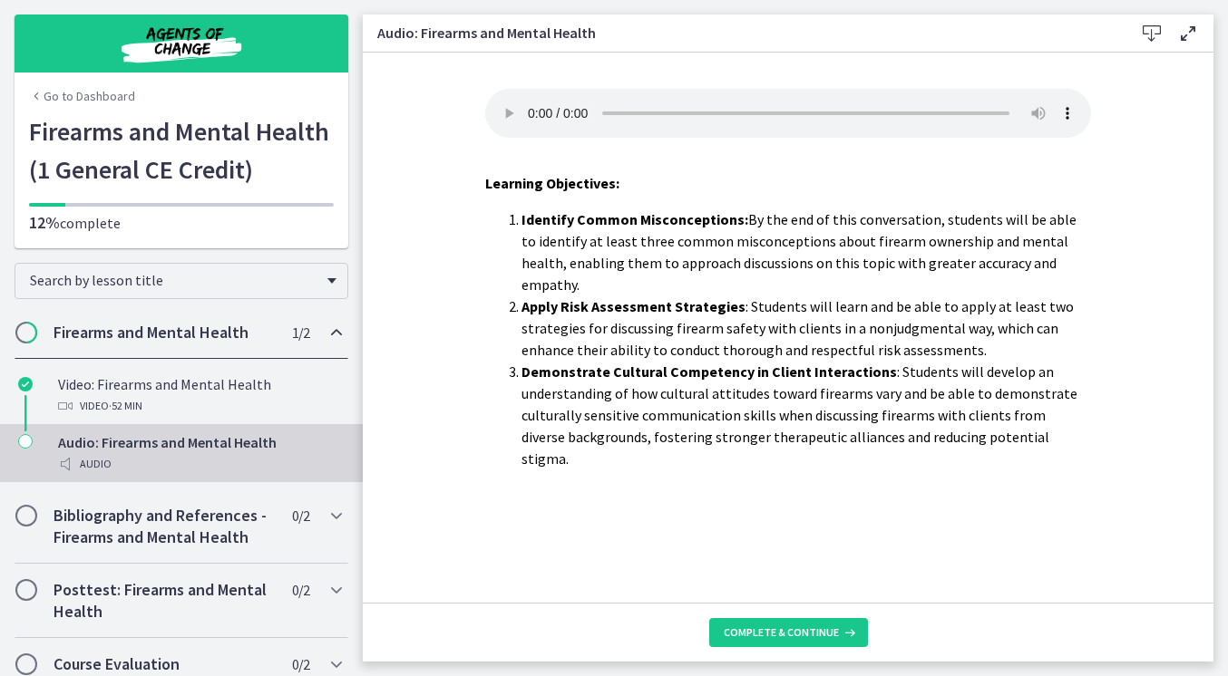
click at [1070, 106] on audio "Your browser doesn't support the audio element. Download it here" at bounding box center [788, 113] width 606 height 49
click at [530, 101] on audio "Your browser doesn't support the audio element. Download it here" at bounding box center [788, 113] width 606 height 49
click at [1012, 103] on audio "Your browser doesn't support the audio element. Download it here" at bounding box center [788, 113] width 606 height 49
